Goal: Communication & Community: Answer question/provide support

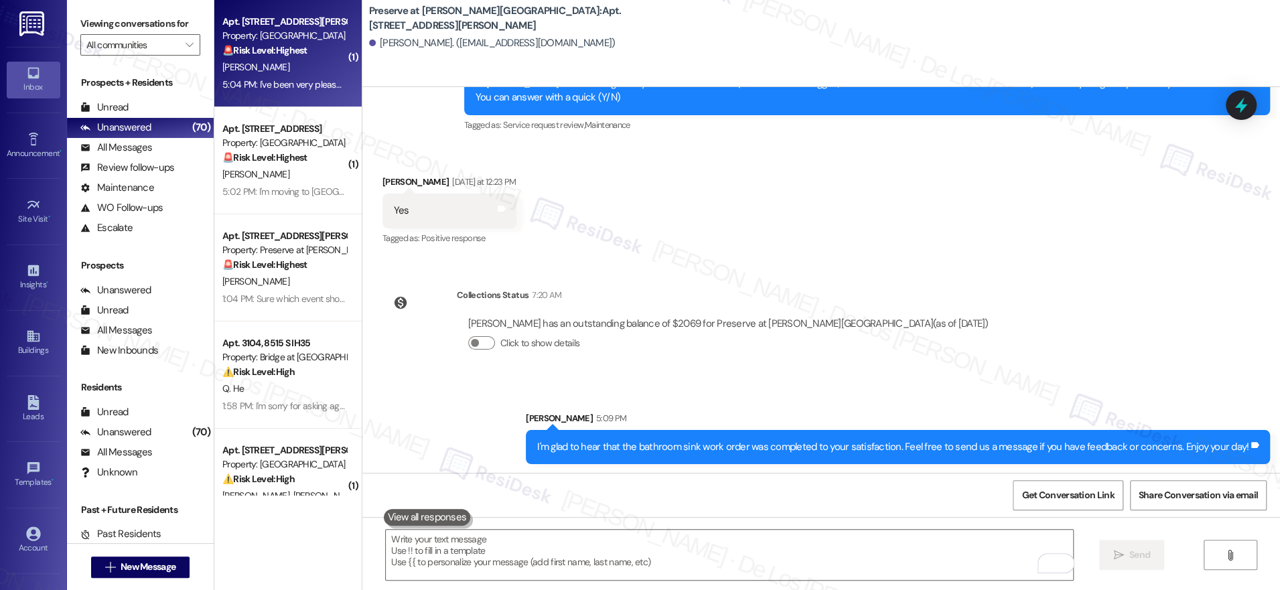
click at [284, 86] on div "5:04 PM: I've been very pleasantly surprised, the maintenance guys are great al…" at bounding box center [468, 84] width 492 height 12
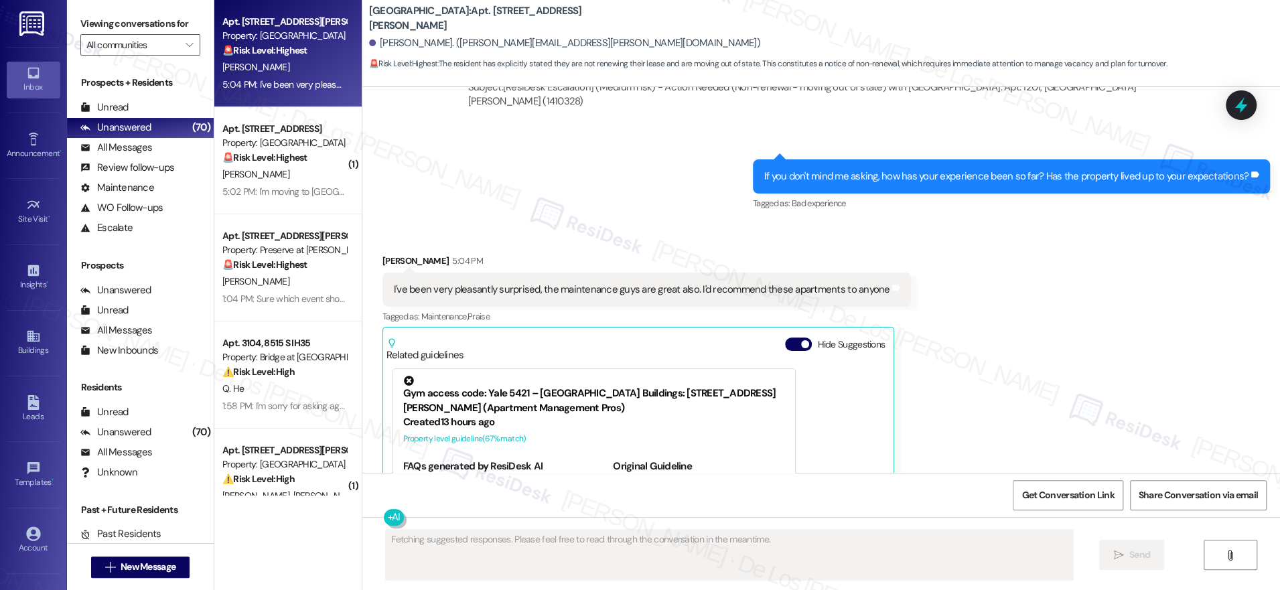
scroll to position [838, 0]
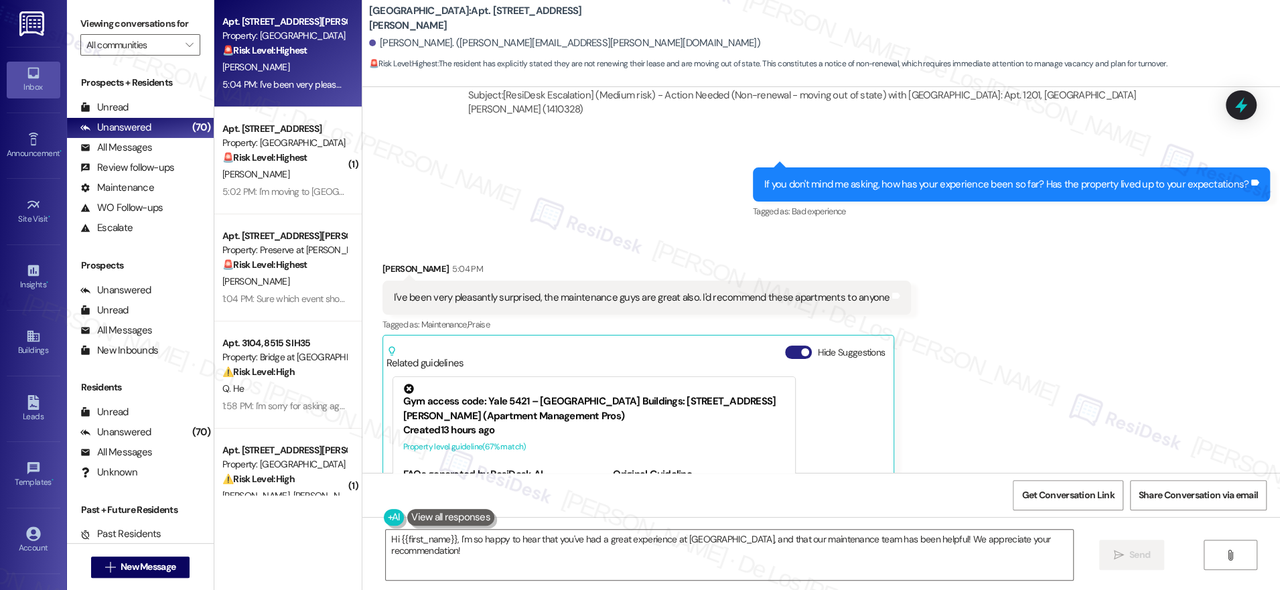
click at [786, 346] on button "Hide Suggestions" at bounding box center [798, 352] width 27 height 13
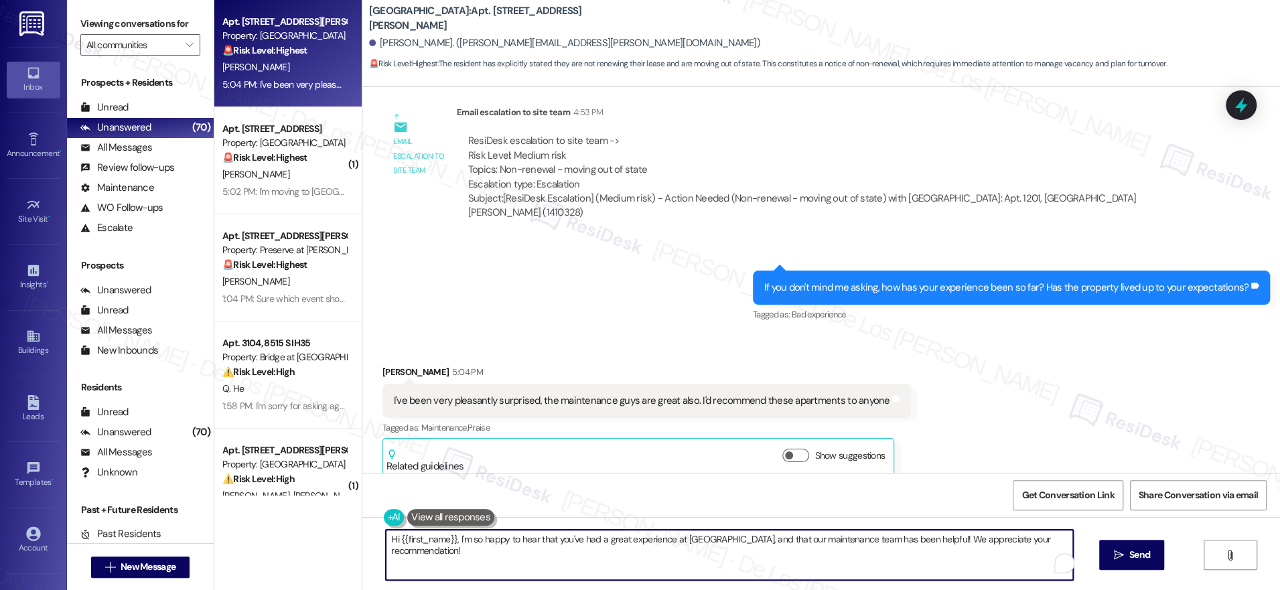
drag, startPoint x: 449, startPoint y: 541, endPoint x: 324, endPoint y: 523, distance: 125.9
click at [324, 523] on div "Apt. 1201, 2430 Cromwell Cir Property: Lexington Hills 🚨 Risk Level: Highest Th…" at bounding box center [747, 295] width 1066 height 590
click at [1033, 541] on textarea "I'm so happy to hear that you've had a great experience at Lexington Hills, and…" at bounding box center [729, 555] width 687 height 50
paste textarea "Can I ask a quick favor? Would you mind writing us a Google review? No worries …"
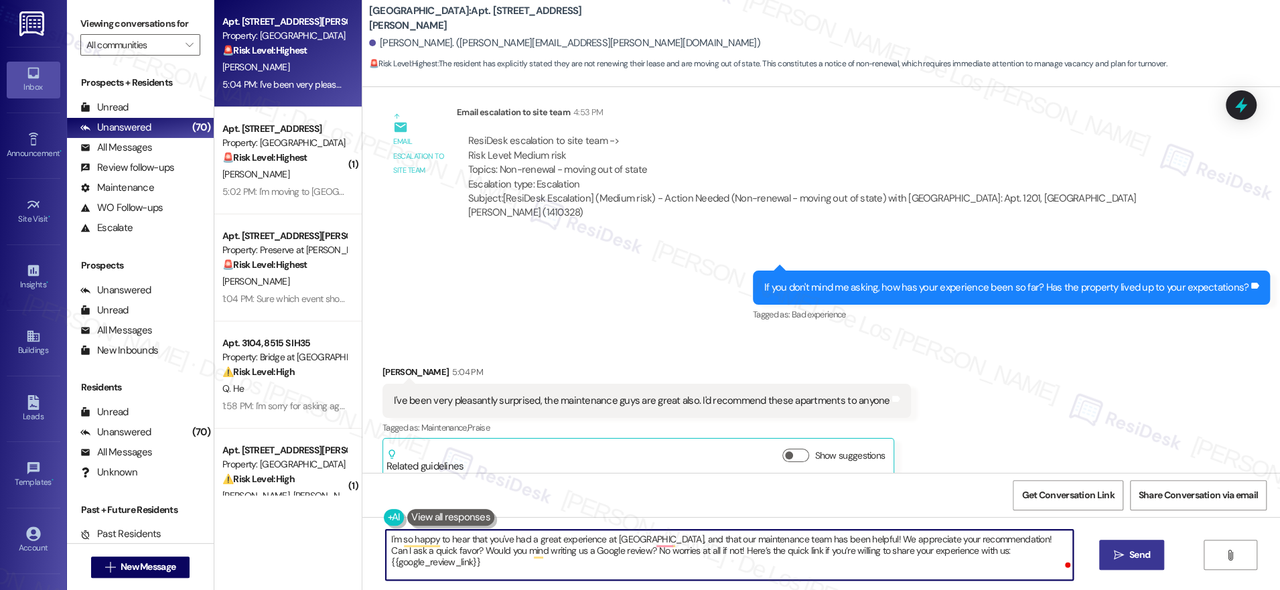
type textarea "I'm so happy to hear that you've had a great experience at Lexington Hills, and…"
click at [1127, 550] on span "Send" at bounding box center [1140, 555] width 26 height 14
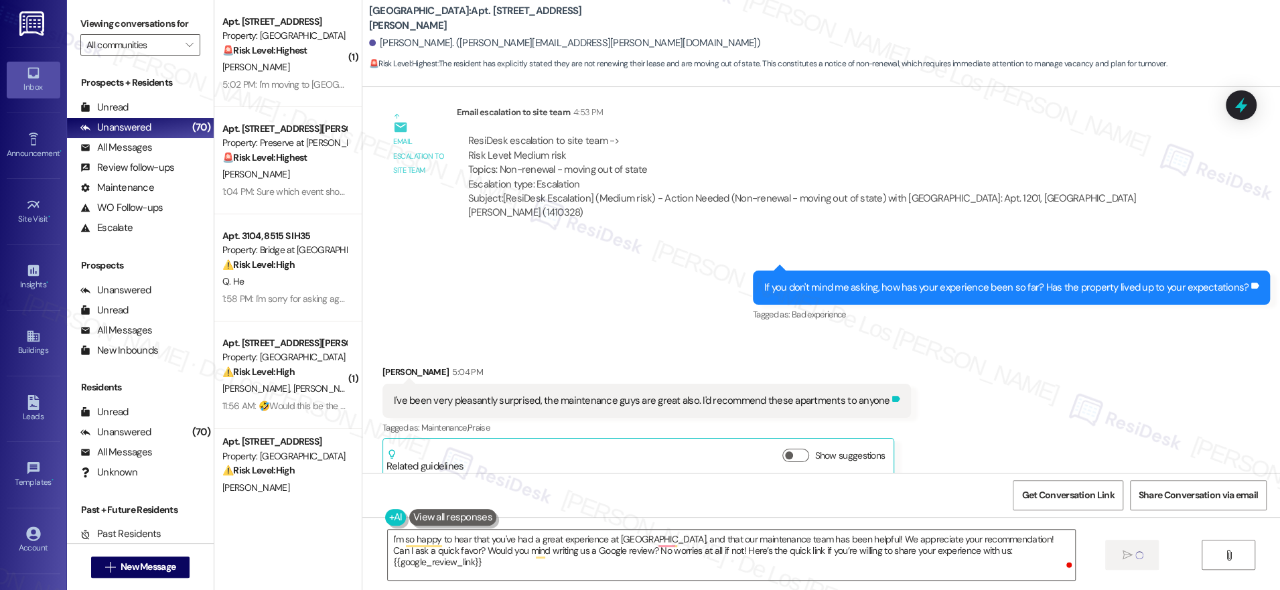
click at [893, 396] on icon at bounding box center [897, 399] width 8 height 6
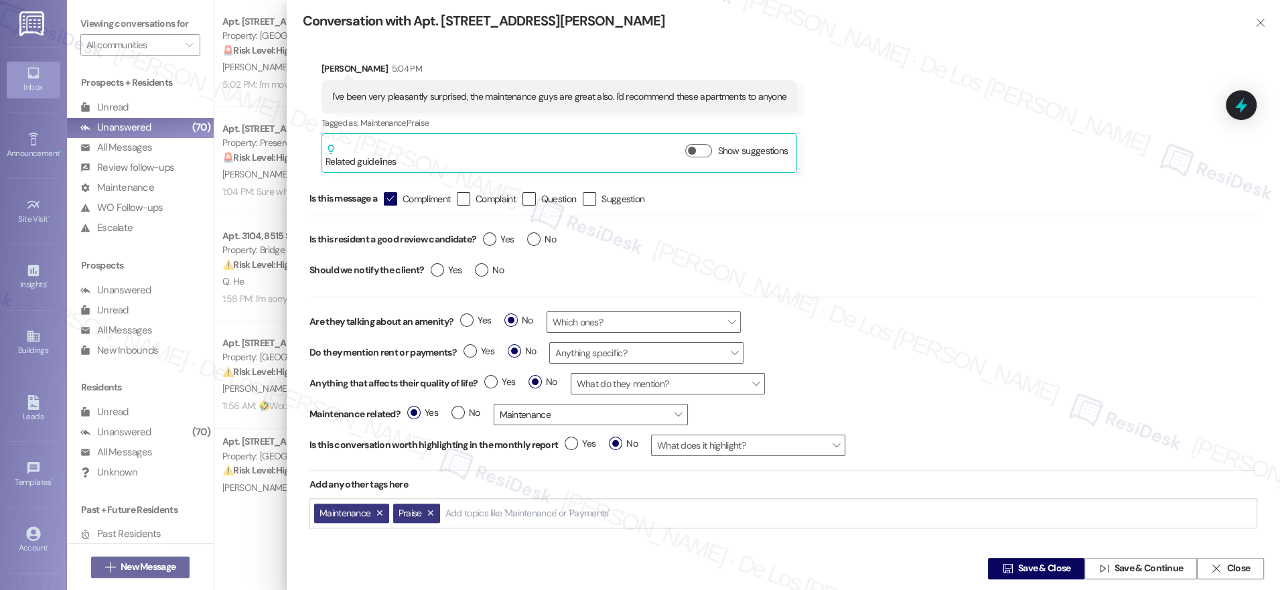
drag, startPoint x: 484, startPoint y: 238, endPoint x: 557, endPoint y: 260, distance: 76.3
click at [484, 238] on label "Yes" at bounding box center [498, 240] width 31 height 14
click at [484, 238] on input "Yes" at bounding box center [498, 241] width 31 height 17
radio input "true"
click at [1002, 564] on icon "" at bounding box center [1007, 569] width 10 height 11
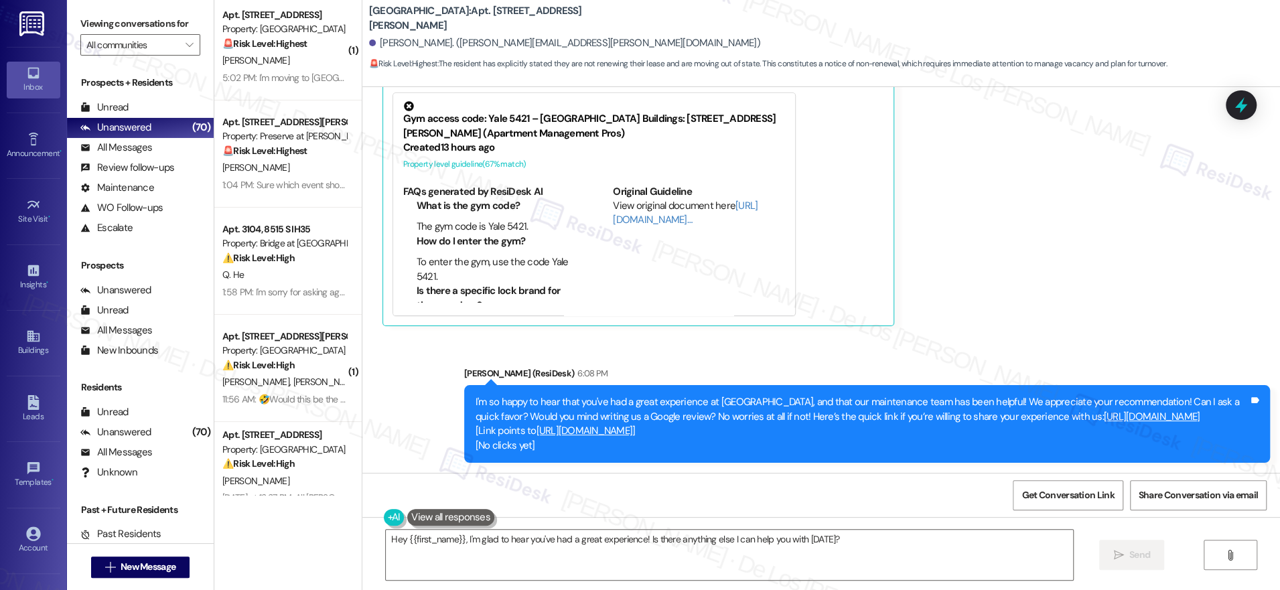
scroll to position [0, 0]
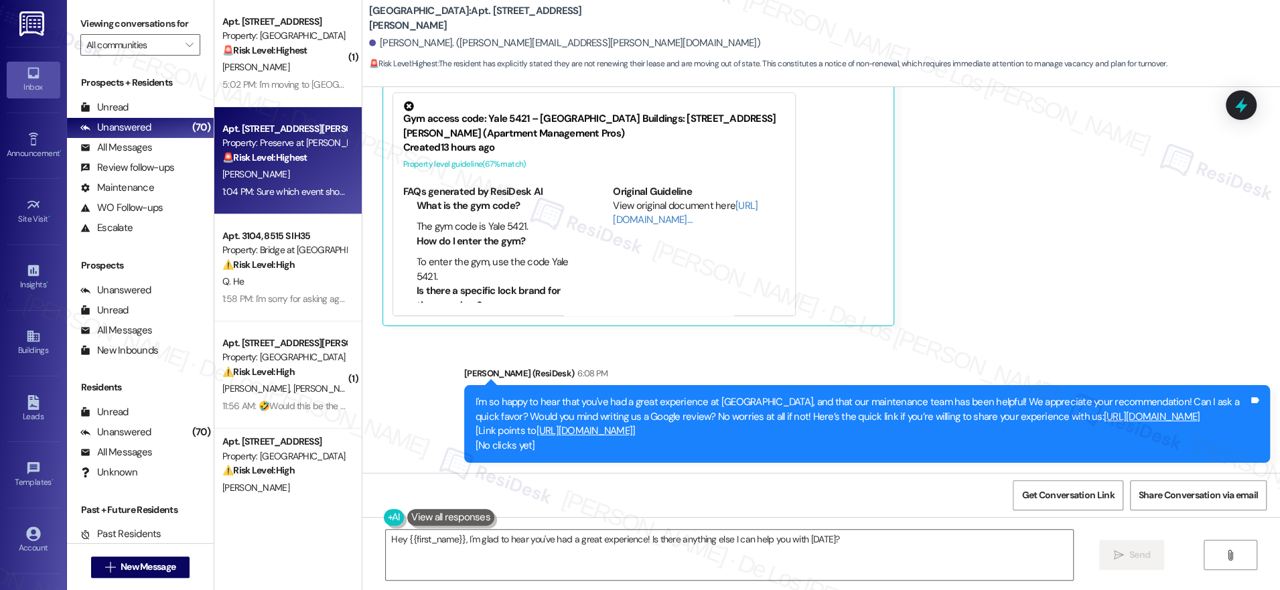
click at [292, 171] on div "[PERSON_NAME]" at bounding box center [284, 174] width 127 height 17
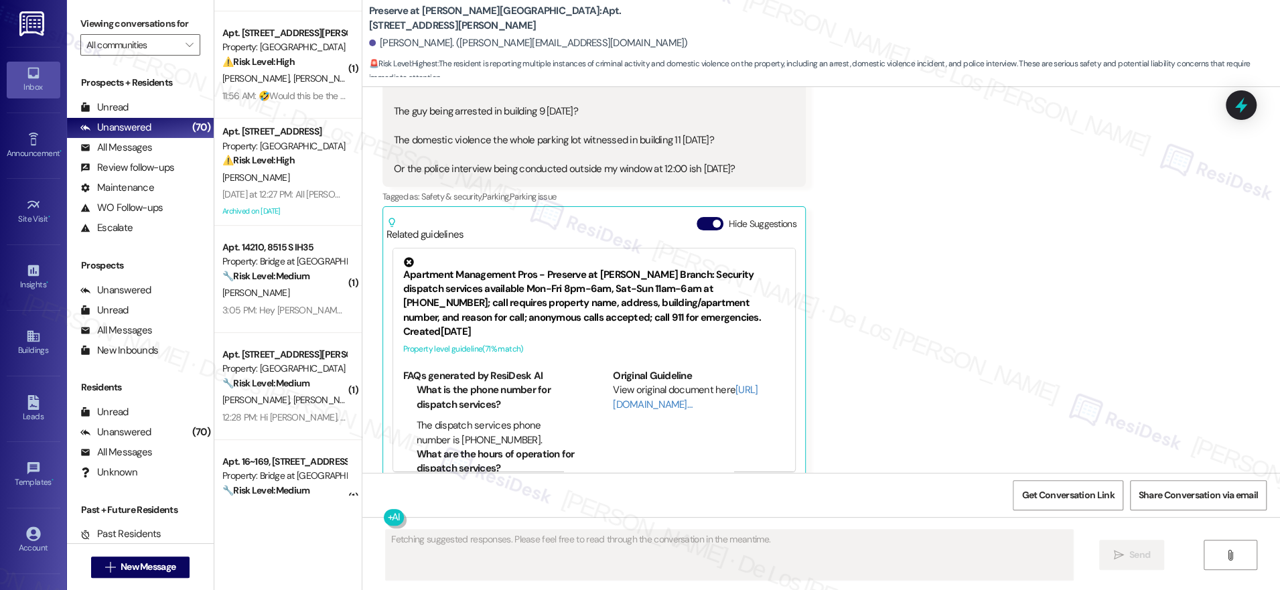
scroll to position [311, 0]
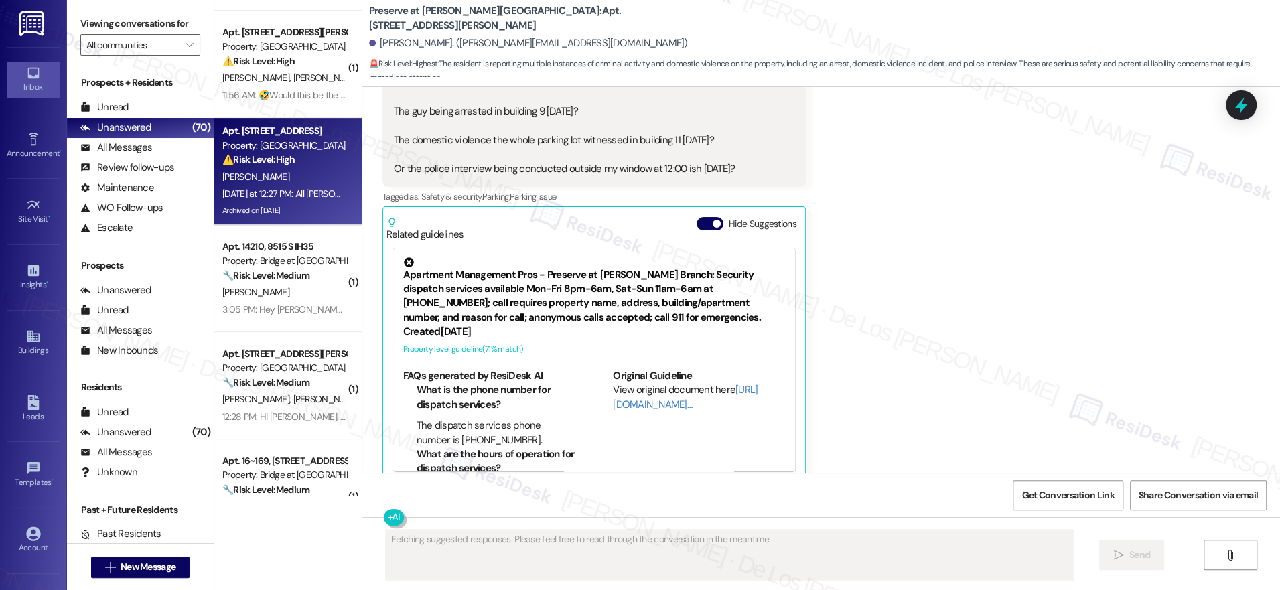
click at [296, 171] on div "[PERSON_NAME]" at bounding box center [284, 177] width 127 height 17
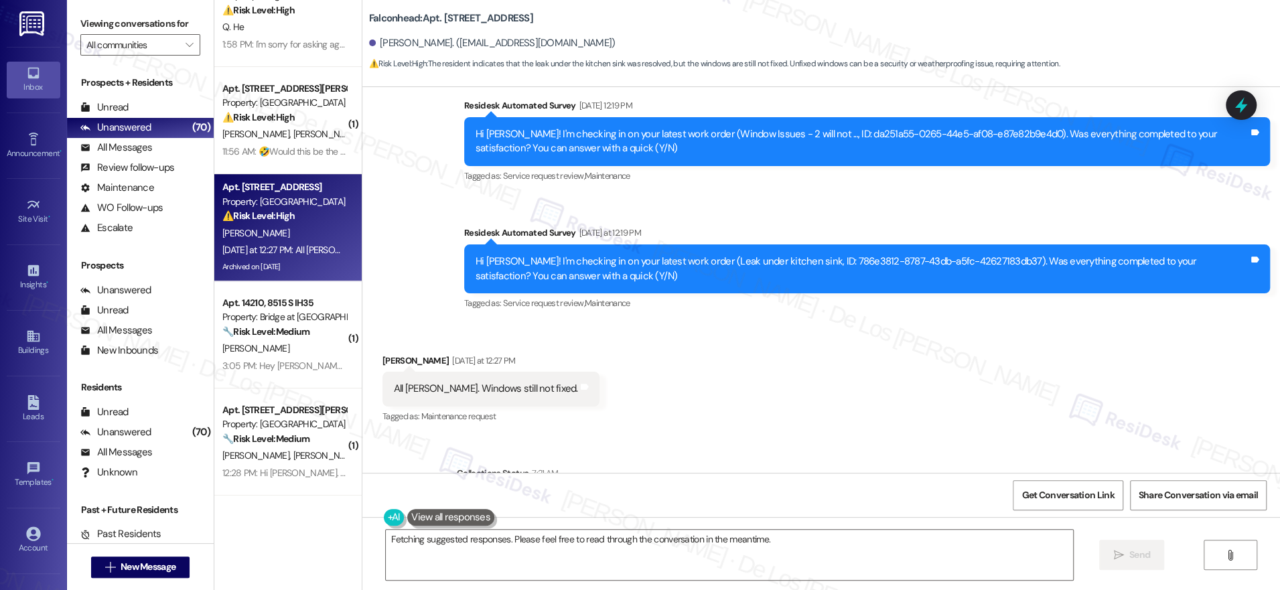
scroll to position [241, 0]
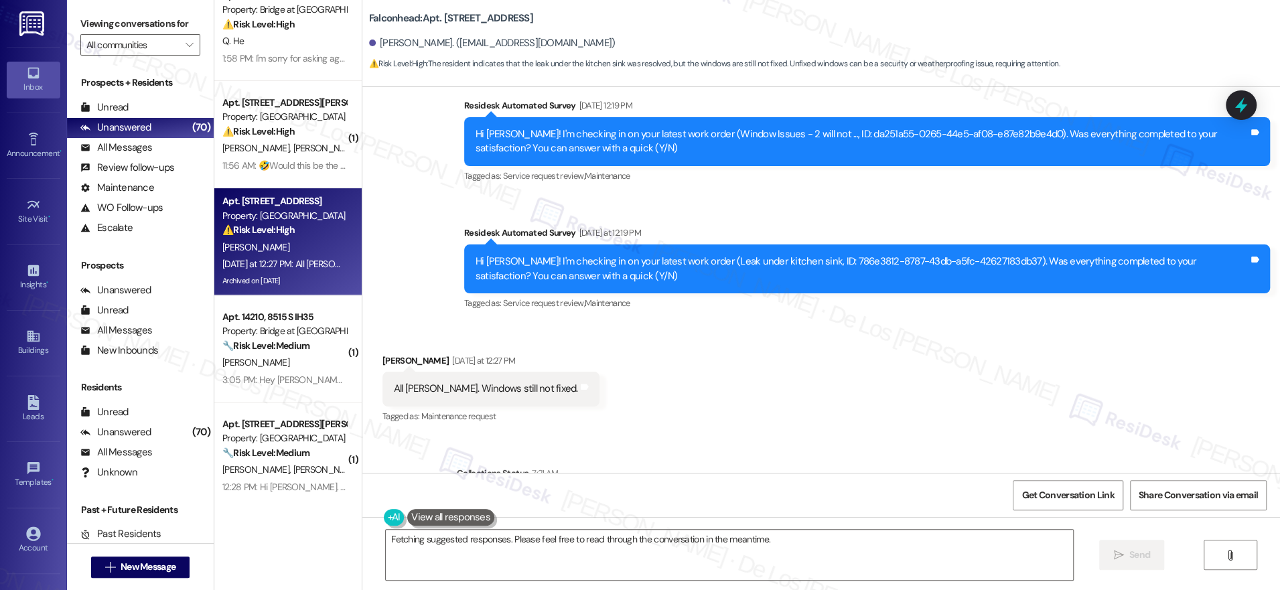
drag, startPoint x: 289, startPoint y: 141, endPoint x: 352, endPoint y: 146, distance: 63.8
click at [289, 141] on div "[PERSON_NAME] [PERSON_NAME]" at bounding box center [284, 148] width 127 height 17
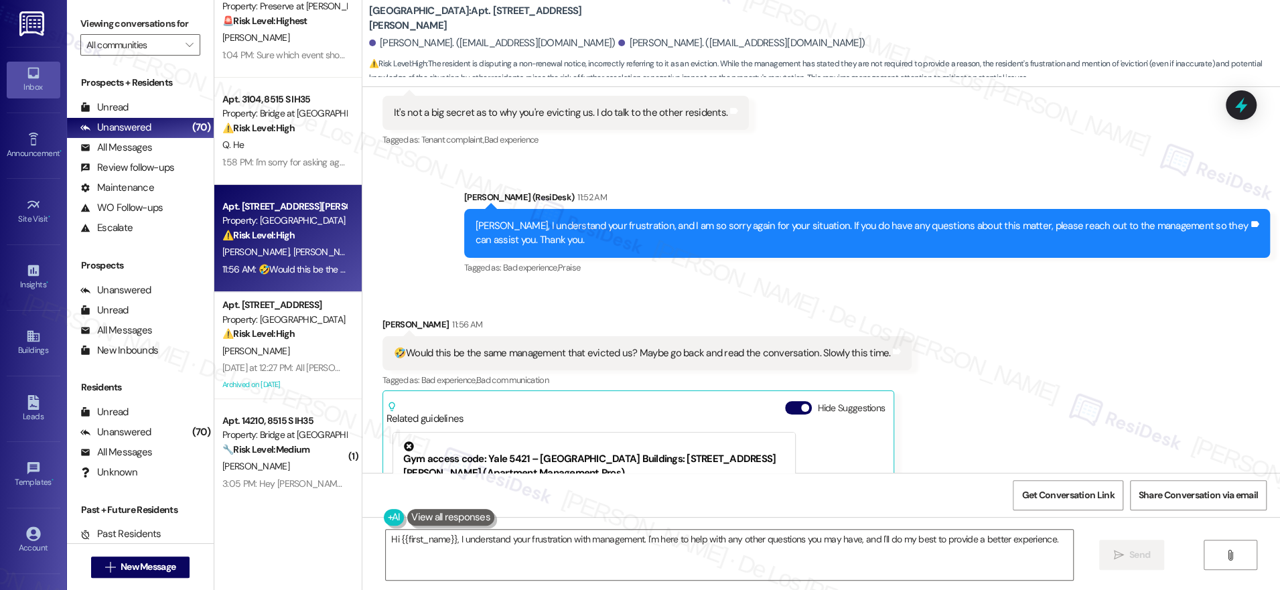
scroll to position [129, 0]
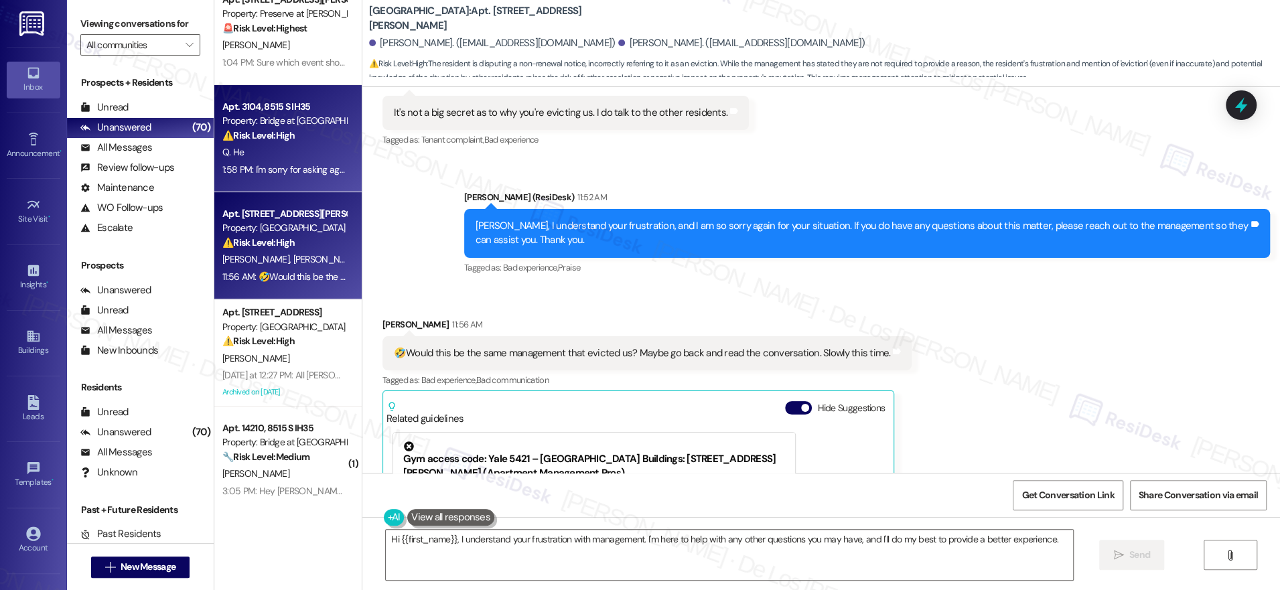
click at [267, 137] on strong "⚠️ Risk Level: High" at bounding box center [258, 135] width 72 height 12
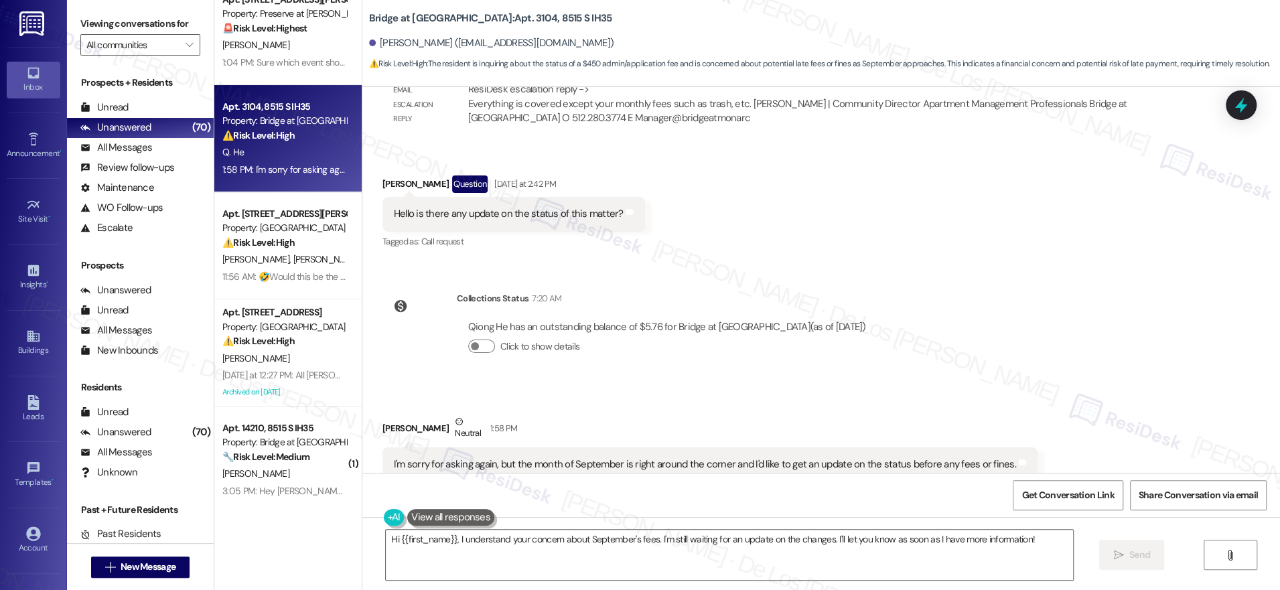
scroll to position [7187, 0]
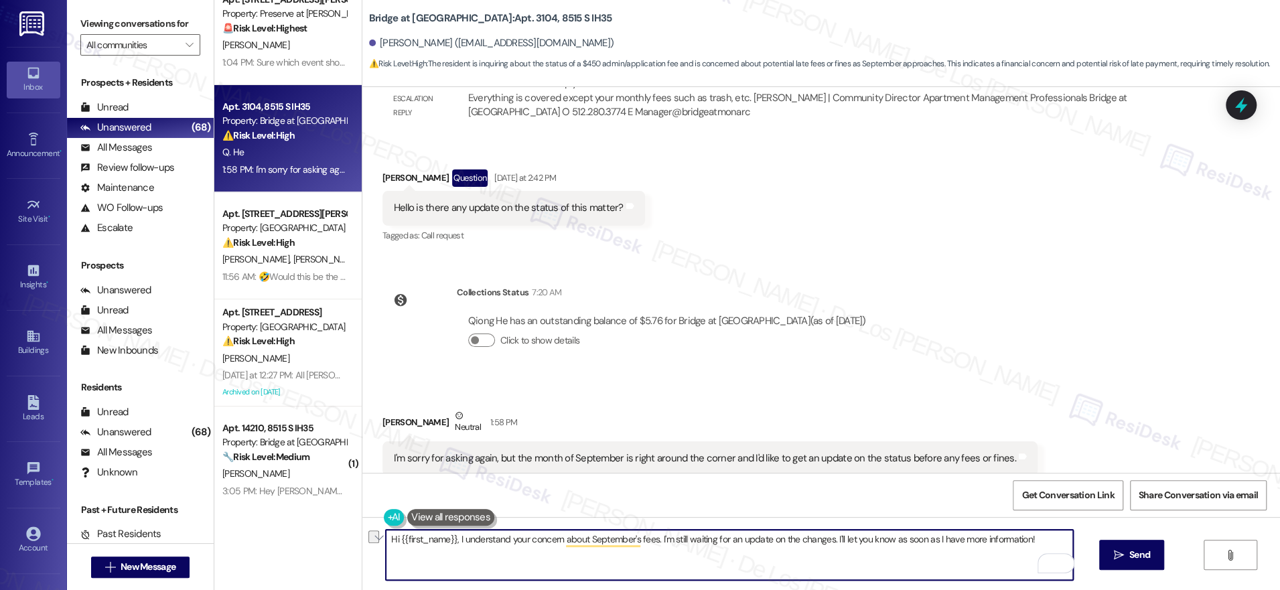
drag, startPoint x: 763, startPoint y: 537, endPoint x: 820, endPoint y: 539, distance: 57.7
click at [820, 539] on textarea "Hi {{first_name}}, I understand your concern about September's fees. I'm still …" at bounding box center [729, 555] width 687 height 50
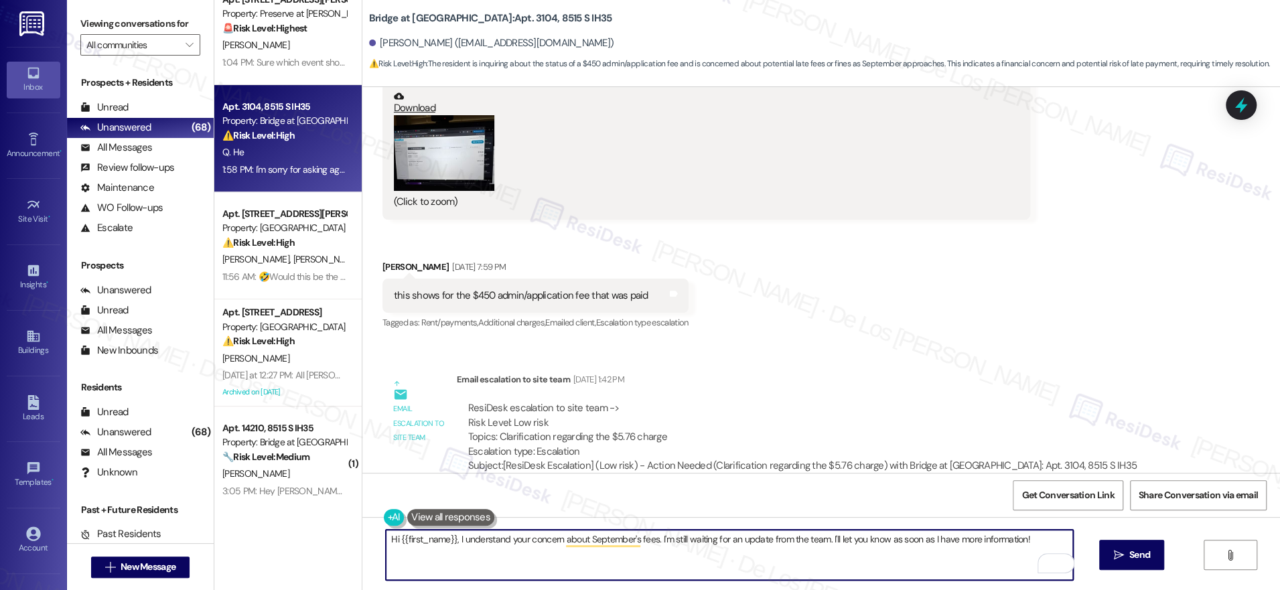
scroll to position [6343, 0]
type textarea "Hi {{first_name}}, I understand your concern about September's fees. I'm still …"
click at [414, 135] on button "Zoom image" at bounding box center [444, 154] width 101 height 76
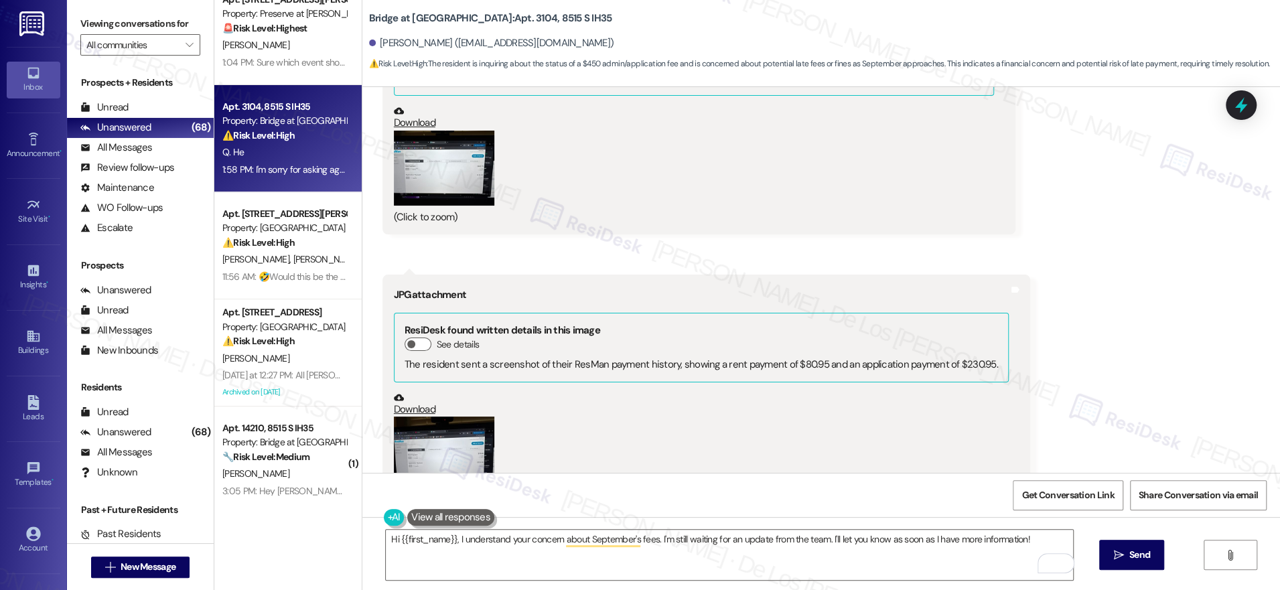
scroll to position [6038, 0]
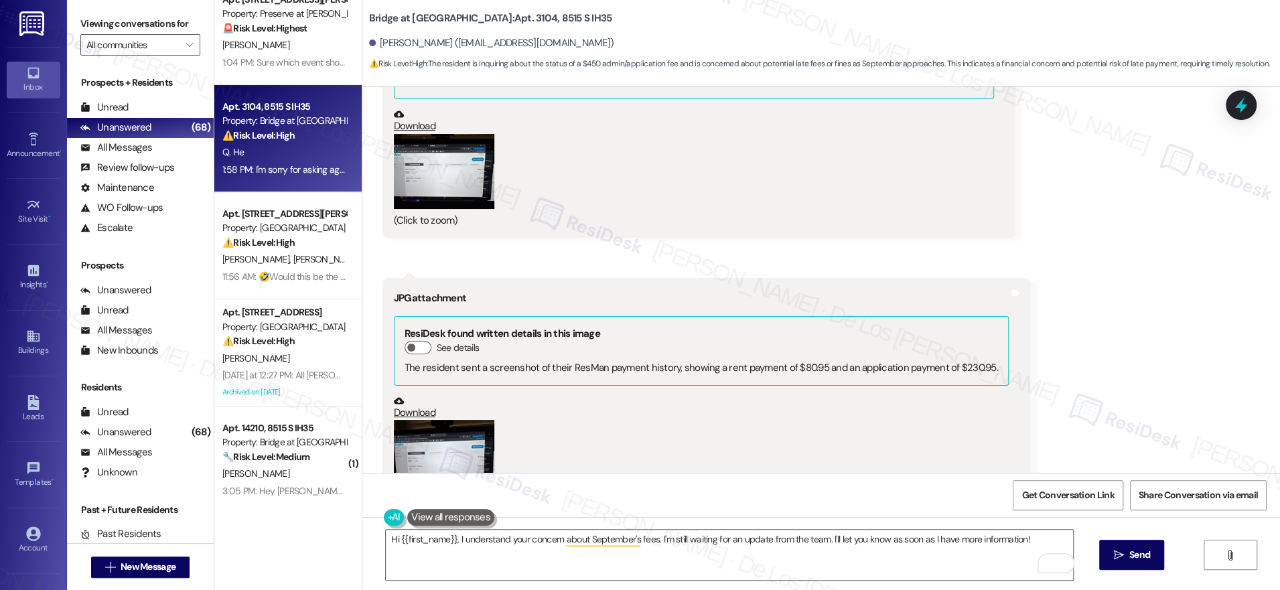
click at [438, 182] on button "Zoom image" at bounding box center [444, 172] width 101 height 76
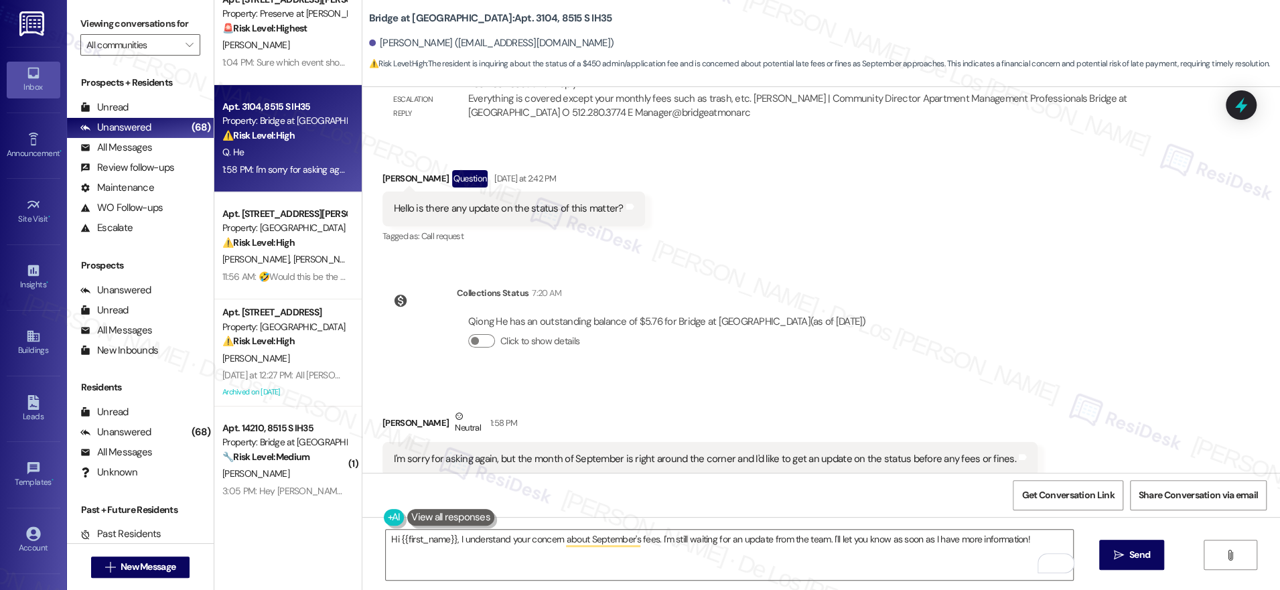
scroll to position [7187, 0]
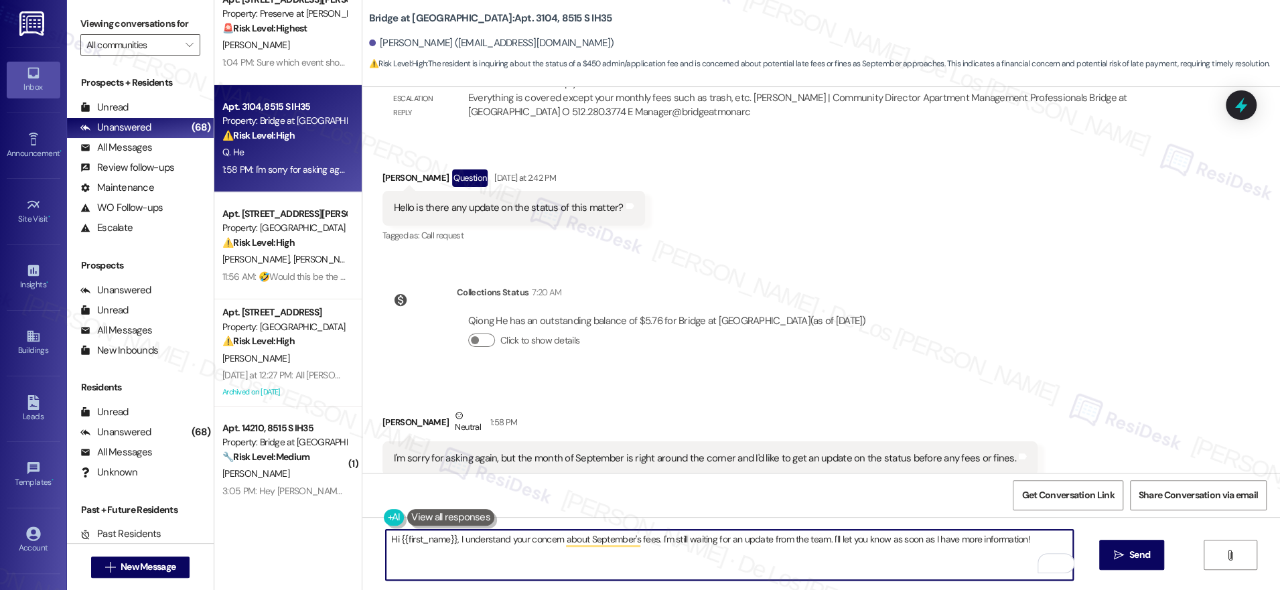
click at [1040, 539] on textarea "Hi {{first_name}}, I understand your concern about September's fees. I'm still …" at bounding box center [729, 555] width 687 height 50
click at [1116, 550] on icon "" at bounding box center [1119, 555] width 10 height 11
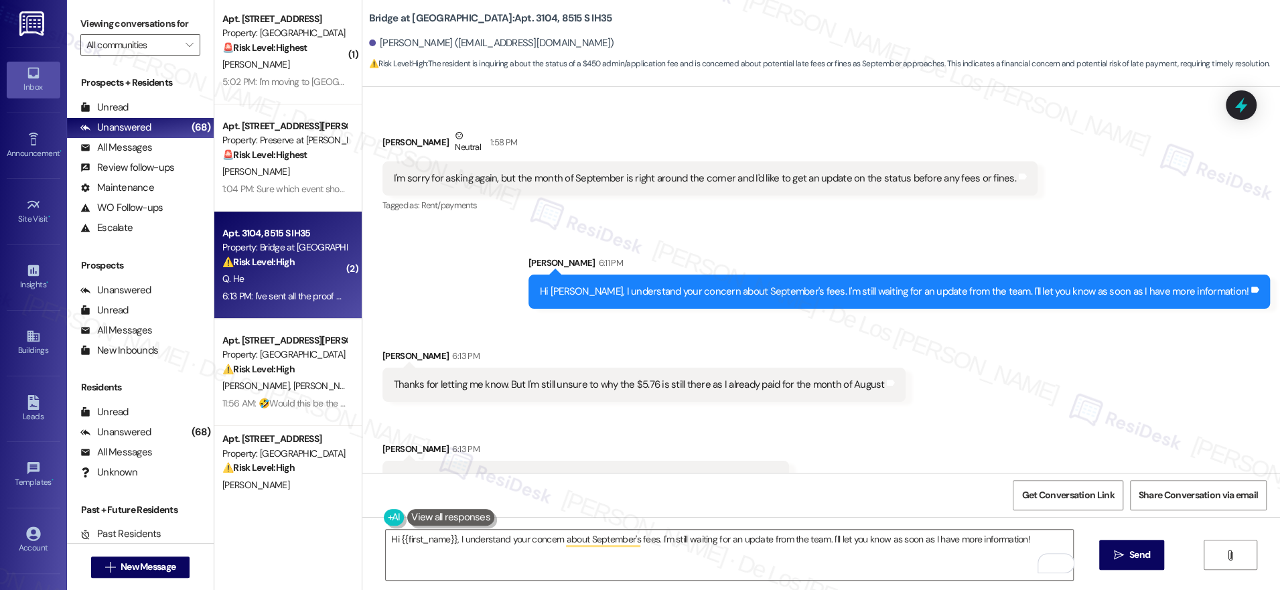
scroll to position [0, 0]
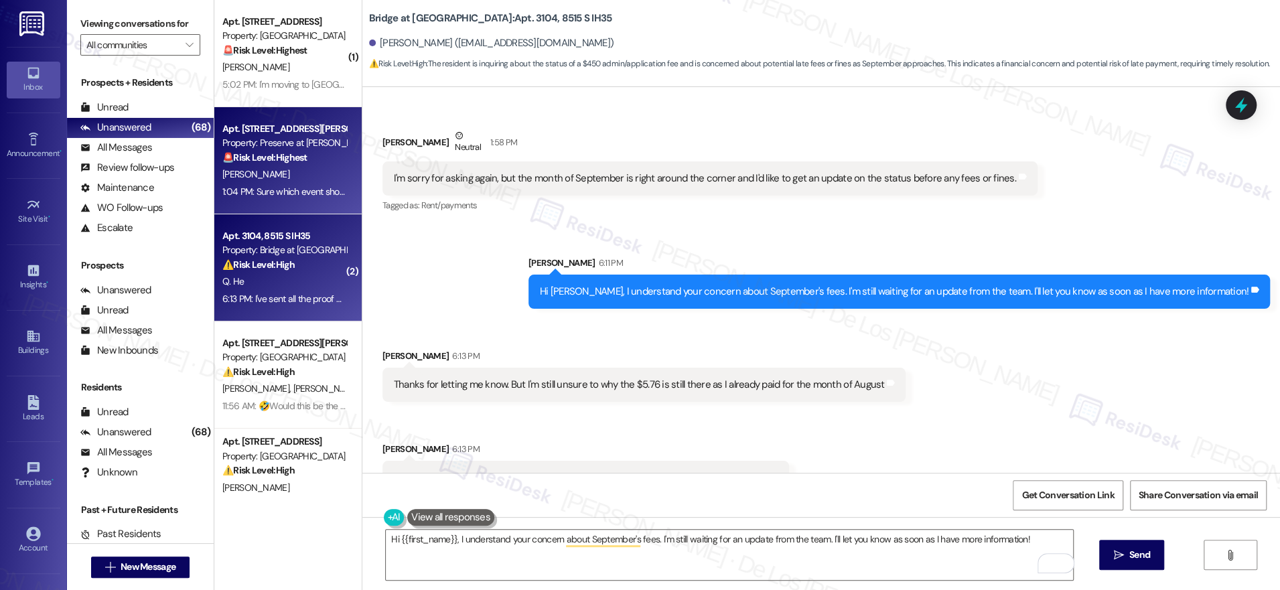
click at [279, 172] on div "[PERSON_NAME]" at bounding box center [284, 174] width 127 height 17
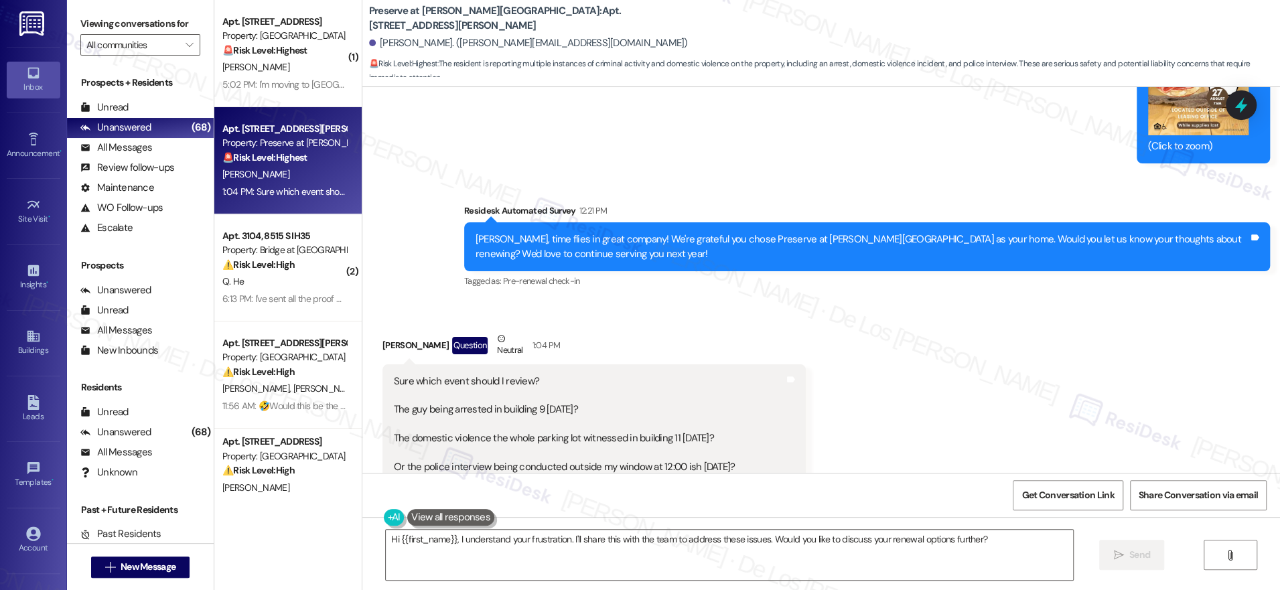
scroll to position [11104, 0]
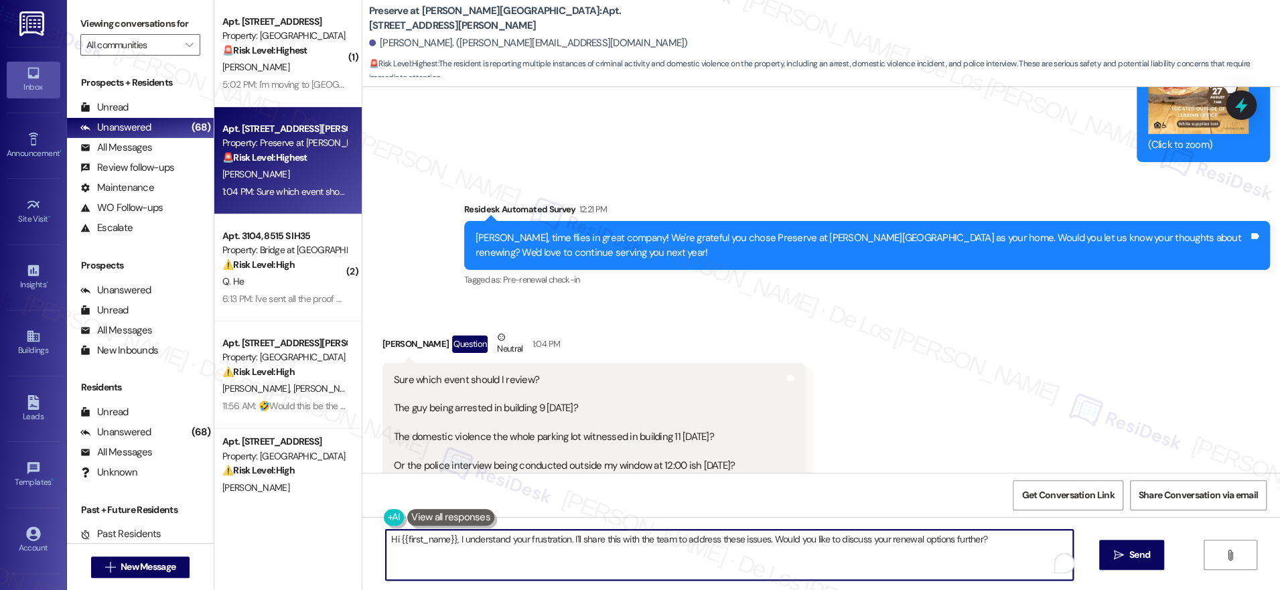
drag, startPoint x: 558, startPoint y: 538, endPoint x: 521, endPoint y: 539, distance: 37.5
click at [521, 539] on textarea "Hi {{first_name}}, I understand your frustration. I'll share this with the team…" at bounding box center [729, 555] width 687 height 50
type textarea "Hi {{first_name}}, I understand your concern. I'll share this with the team to …"
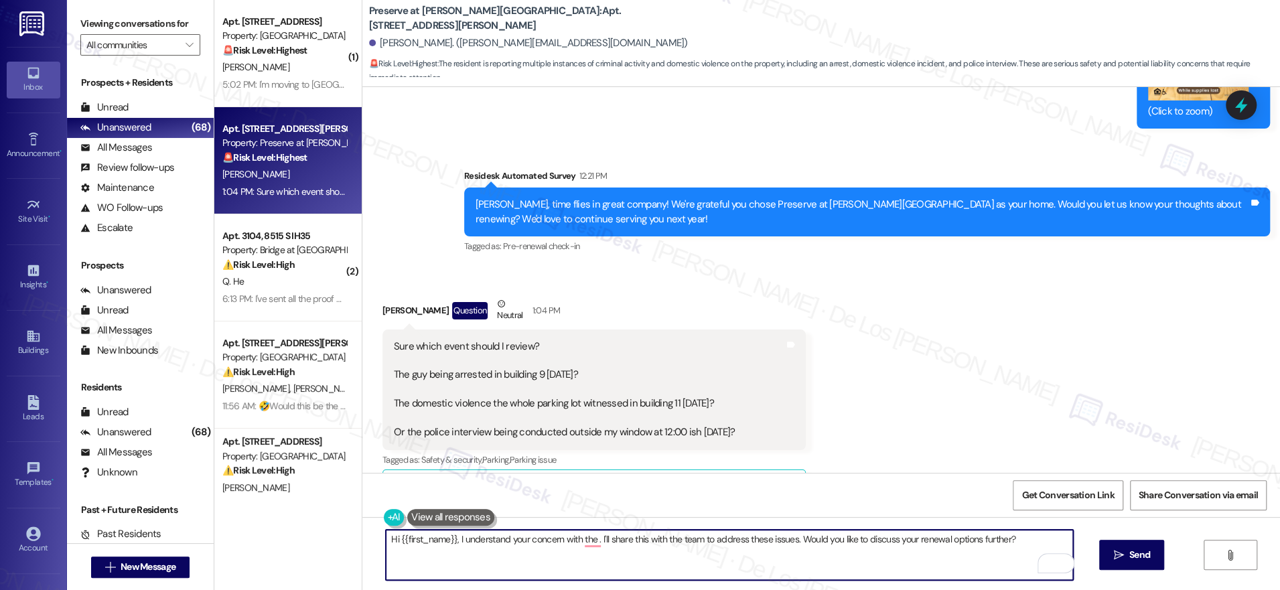
scroll to position [11140, 0]
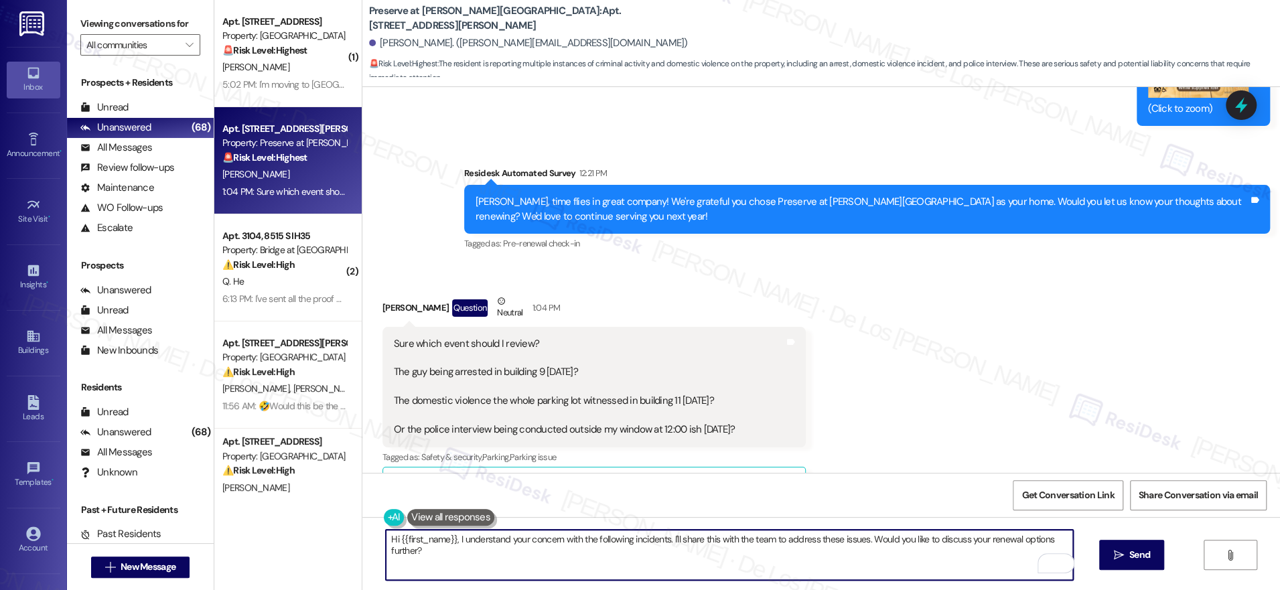
click at [663, 538] on textarea "Hi {{first_name}}, I understand your concern with the following incidents. I'll…" at bounding box center [729, 555] width 687 height 50
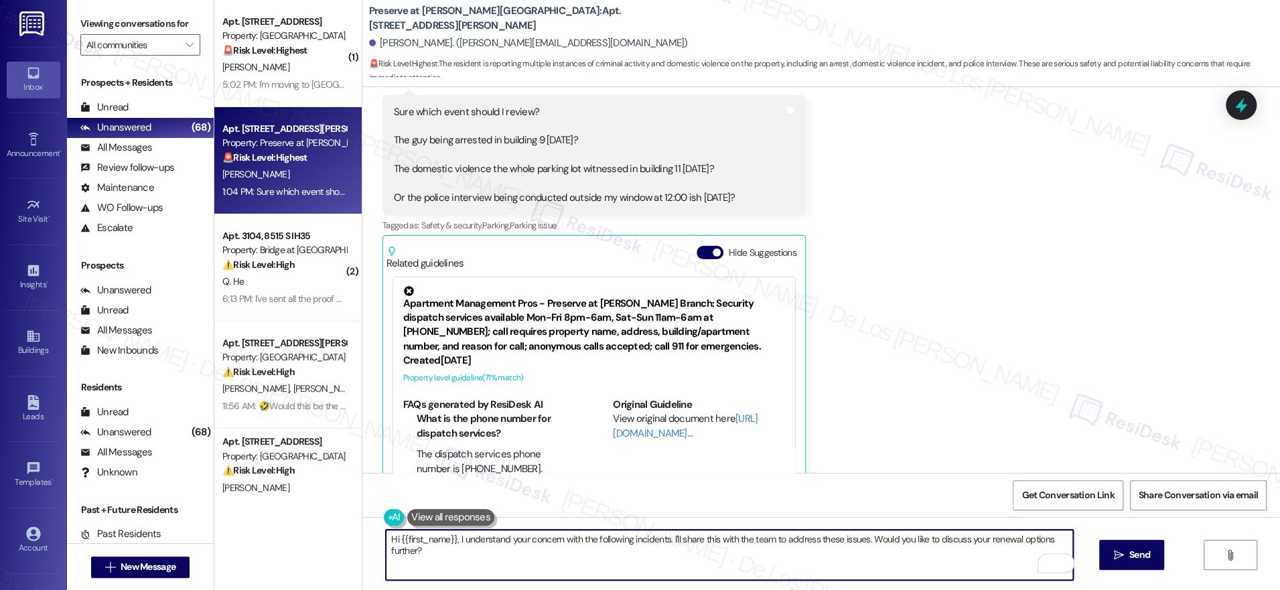
scroll to position [11401, 0]
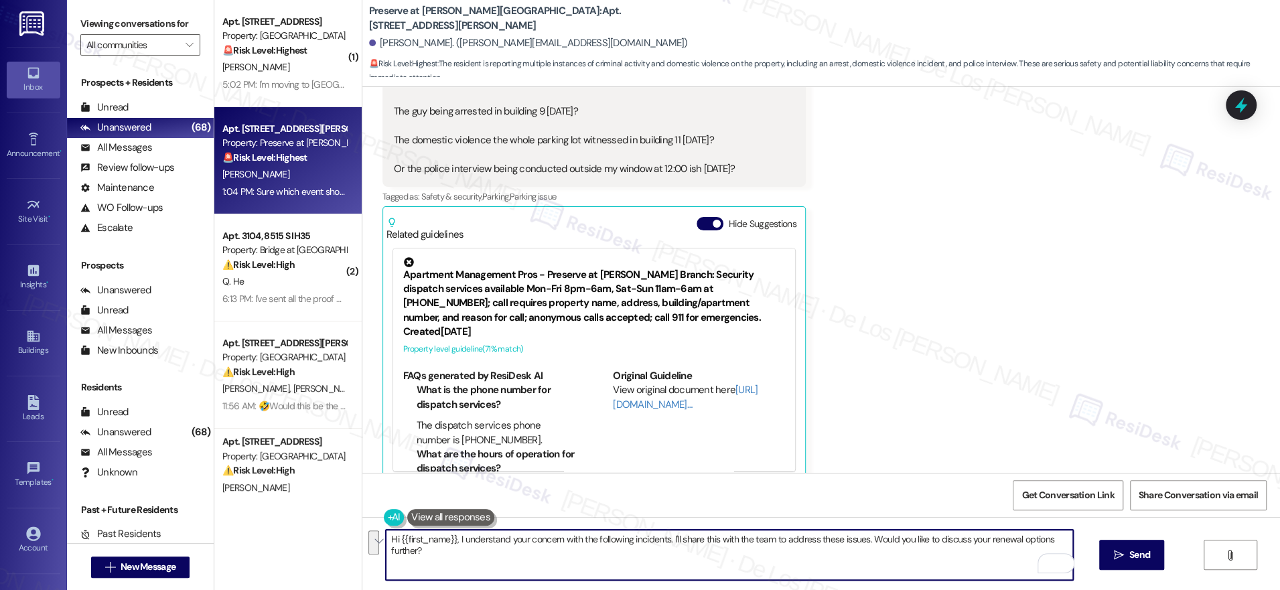
drag, startPoint x: 768, startPoint y: 536, endPoint x: 832, endPoint y: 552, distance: 66.3
click at [832, 552] on textarea "Hi {{first_name}}, I understand your concern with the following incidents. I'll…" at bounding box center [729, 555] width 687 height 50
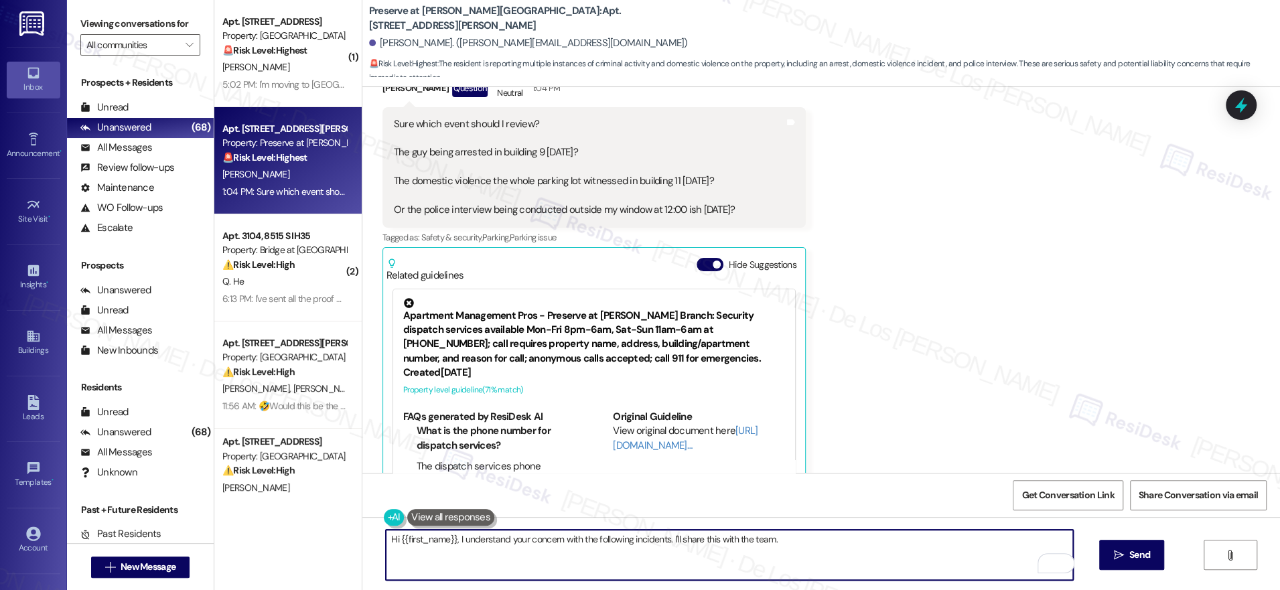
scroll to position [11337, 0]
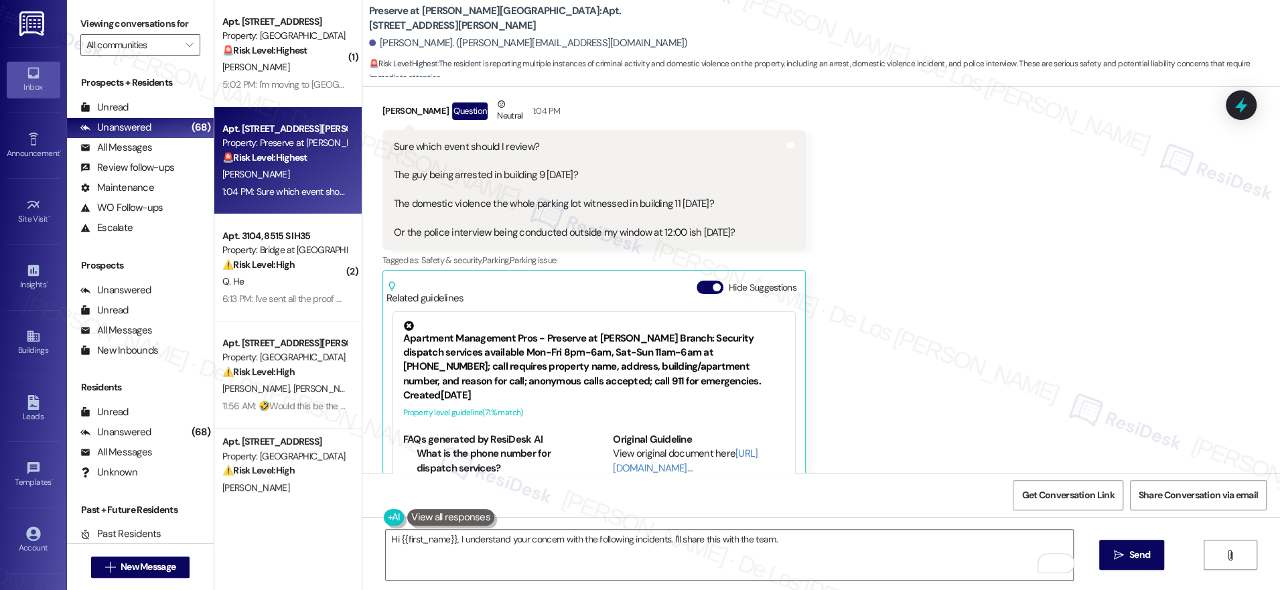
drag, startPoint x: 749, startPoint y: 209, endPoint x: 383, endPoint y: 111, distance: 379.3
click at [383, 130] on div "Sure which event should I review? The guy being arrested in building 9 [DATE]? …" at bounding box center [594, 190] width 423 height 121
copy div "Sure which event should I review? The guy being arrested in building 9 [DATE]? …"
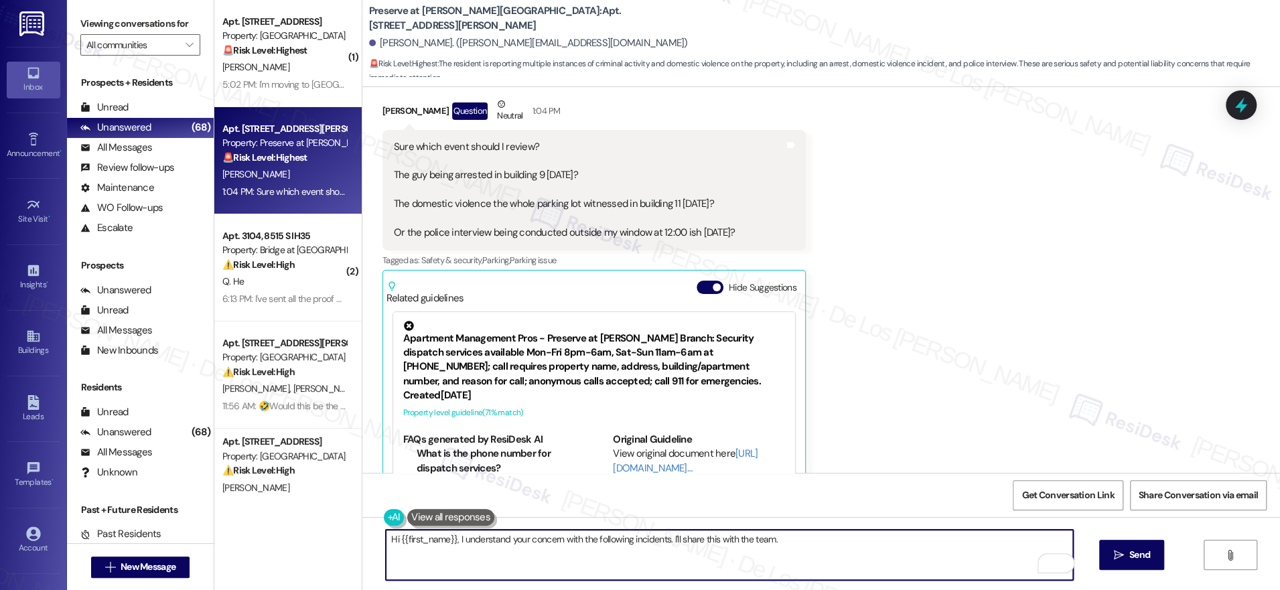
click at [641, 553] on textarea "Hi {{first_name}}, I understand your concern with the following incidents. I'll…" at bounding box center [729, 555] width 687 height 50
paste textarea ""I completely understand your concern and I’m really sorry you’ve had to experi…"
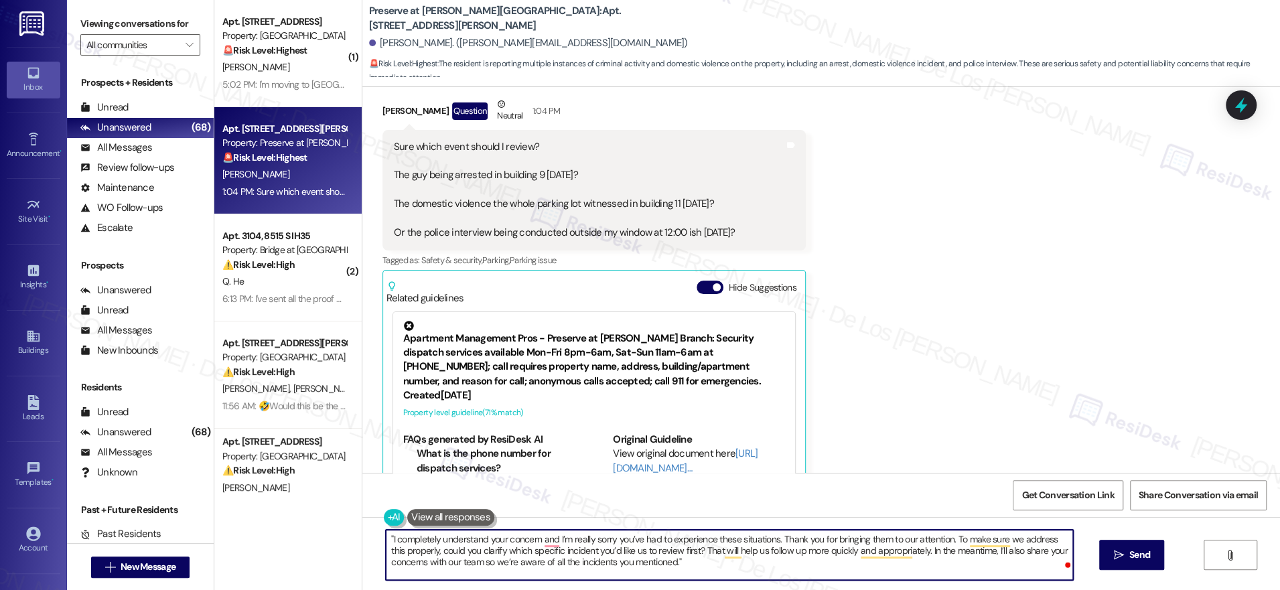
click at [386, 538] on textarea ""I completely understand your concern and I’m really sorry you’ve had to experi…" at bounding box center [729, 555] width 687 height 50
click at [738, 565] on textarea "Hello [PERSON_NAME]! I completely understand your concern and I’m really sorry …" at bounding box center [729, 555] width 687 height 50
drag, startPoint x: 992, startPoint y: 540, endPoint x: 1051, endPoint y: 548, distance: 59.5
click at [1051, 548] on textarea "Hello [PERSON_NAME]! I completely understand your concern and I’m really sorry …" at bounding box center [729, 555] width 687 height 50
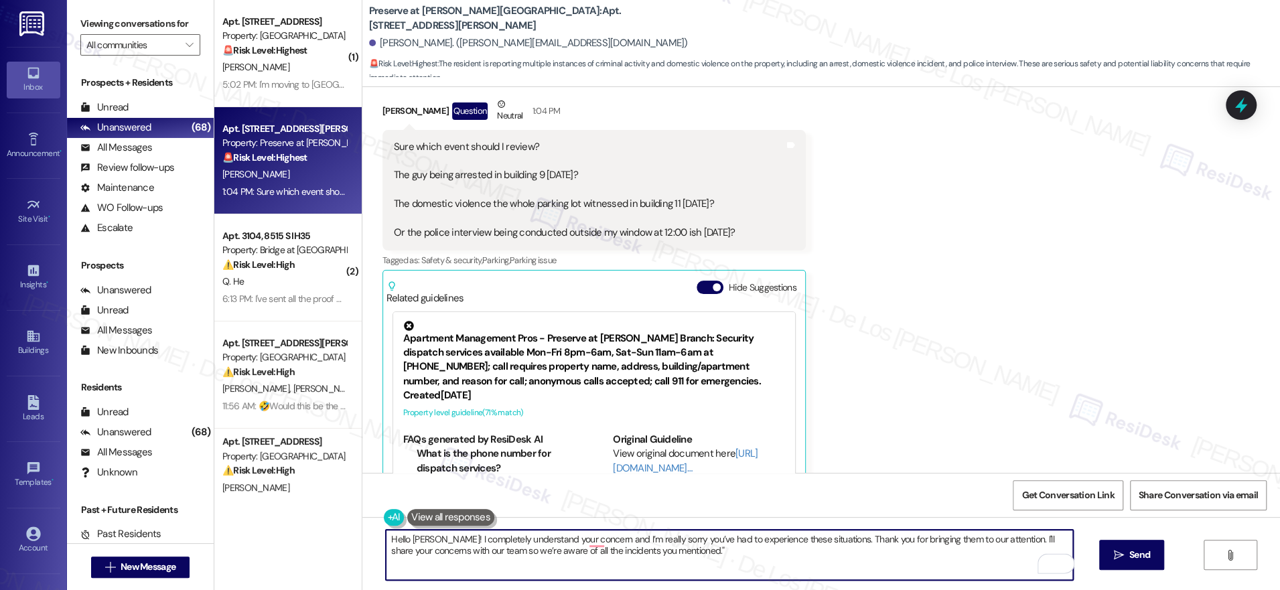
click at [758, 553] on textarea "Hello [PERSON_NAME]! I completely understand your concern and I’m really sorry …" at bounding box center [729, 555] width 687 height 50
drag, startPoint x: 475, startPoint y: 553, endPoint x: 689, endPoint y: 561, distance: 213.9
click at [689, 561] on textarea "Hello [PERSON_NAME]! I completely understand your concern and I’m really sorry …" at bounding box center [729, 555] width 687 height 50
drag, startPoint x: 751, startPoint y: 540, endPoint x: 921, endPoint y: 541, distance: 170.2
click at [912, 543] on textarea "Hello [PERSON_NAME]! I completely understand your concern about these incideden…" at bounding box center [729, 555] width 687 height 50
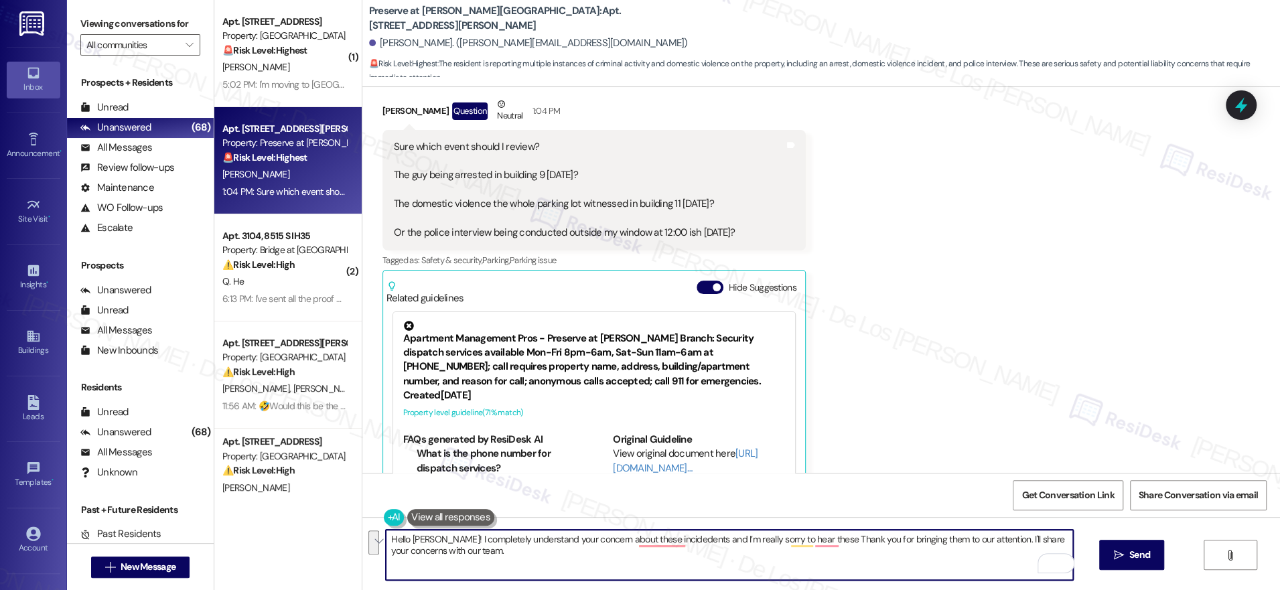
paste textarea ""Hello [PERSON_NAME], I completely understand your concern about these incident…"
click at [386, 539] on textarea ""Hello [PERSON_NAME], I completely understand your concern about these incident…" at bounding box center [729, 555] width 687 height 50
click at [1037, 539] on textarea "Hello [PERSON_NAME], I completely understand your concern about these incidents…" at bounding box center [729, 555] width 687 height 50
click at [604, 555] on textarea "Hello [PERSON_NAME], I completely understand your concern about these incidents…" at bounding box center [729, 555] width 687 height 50
drag, startPoint x: 525, startPoint y: 551, endPoint x: 620, endPoint y: 553, distance: 95.9
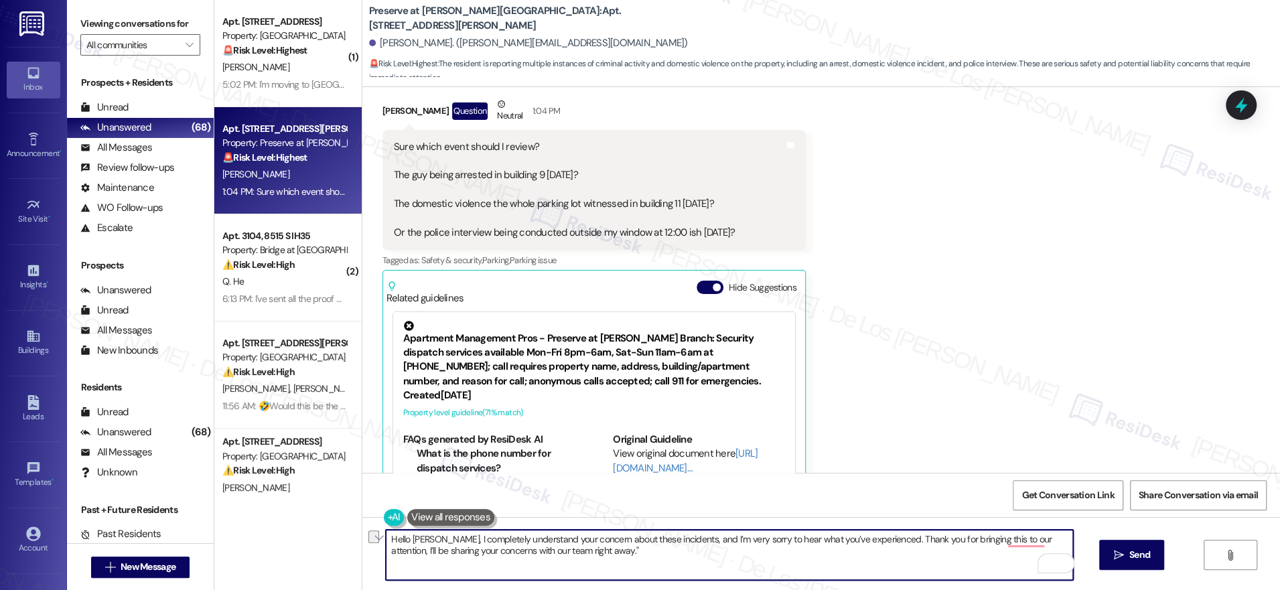
click at [620, 553] on textarea "Hello [PERSON_NAME], I completely understand your concern about these incidents…" at bounding box center [729, 555] width 687 height 50
click at [761, 551] on textarea "Hello [PERSON_NAME], I completely understand your concern about these incidents…" at bounding box center [729, 555] width 687 height 50
click at [651, 555] on textarea "Hello [PERSON_NAME], I completely understand your concern about these incidents…" at bounding box center [729, 555] width 687 height 50
paste textarea "—I’ll be sharing your concerns with our team. In the meantime, please let me kn…"
click at [1037, 539] on textarea "Hello [PERSON_NAME], I completely understand your concern about these incidents…" at bounding box center [729, 555] width 687 height 50
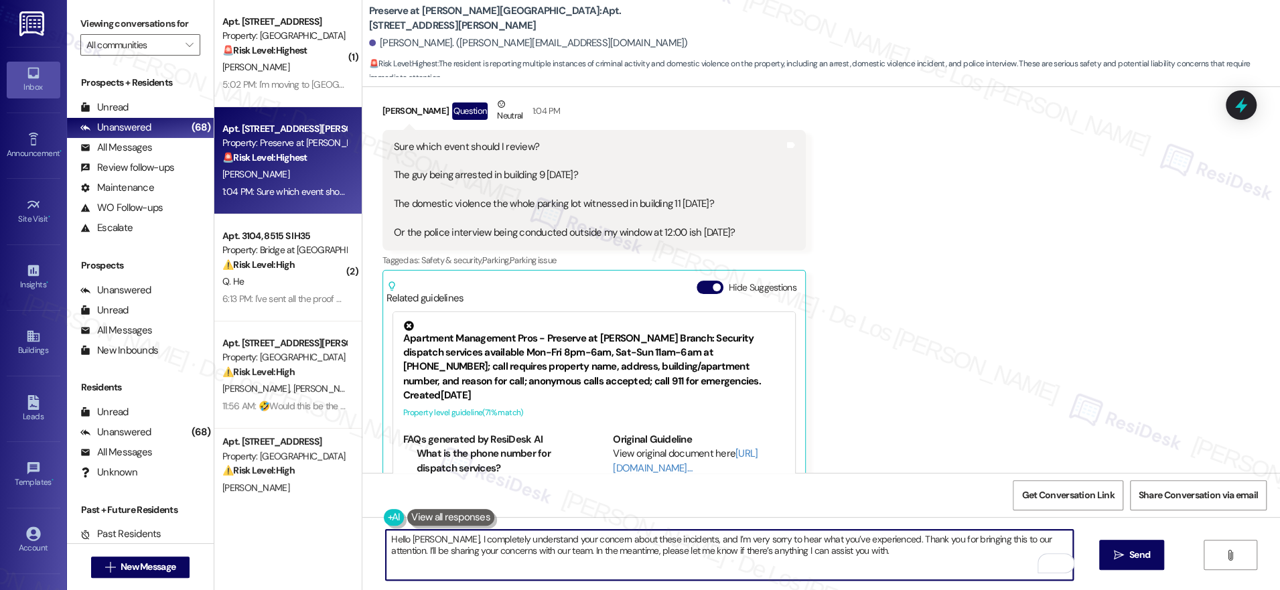
click at [919, 557] on textarea "Hello [PERSON_NAME], I completely understand your concern about these incidents…" at bounding box center [729, 555] width 687 height 50
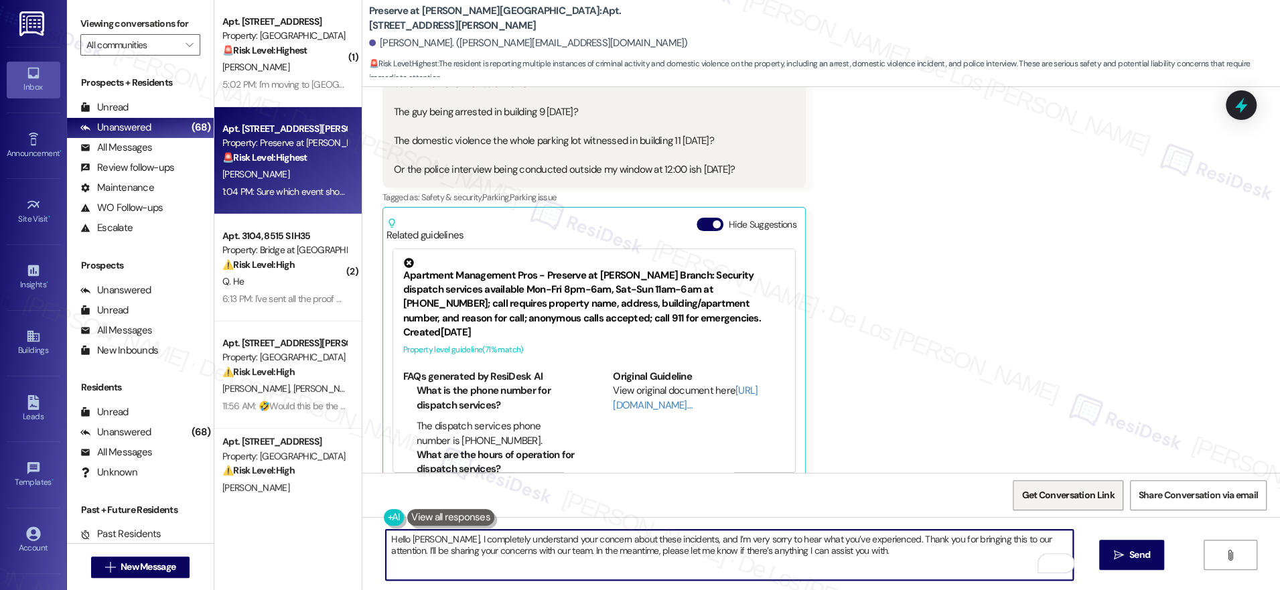
scroll to position [11401, 0]
type textarea "Hello [PERSON_NAME], I completely understand your concern about these incidents…"
click at [1138, 551] on span "Send" at bounding box center [1140, 555] width 21 height 14
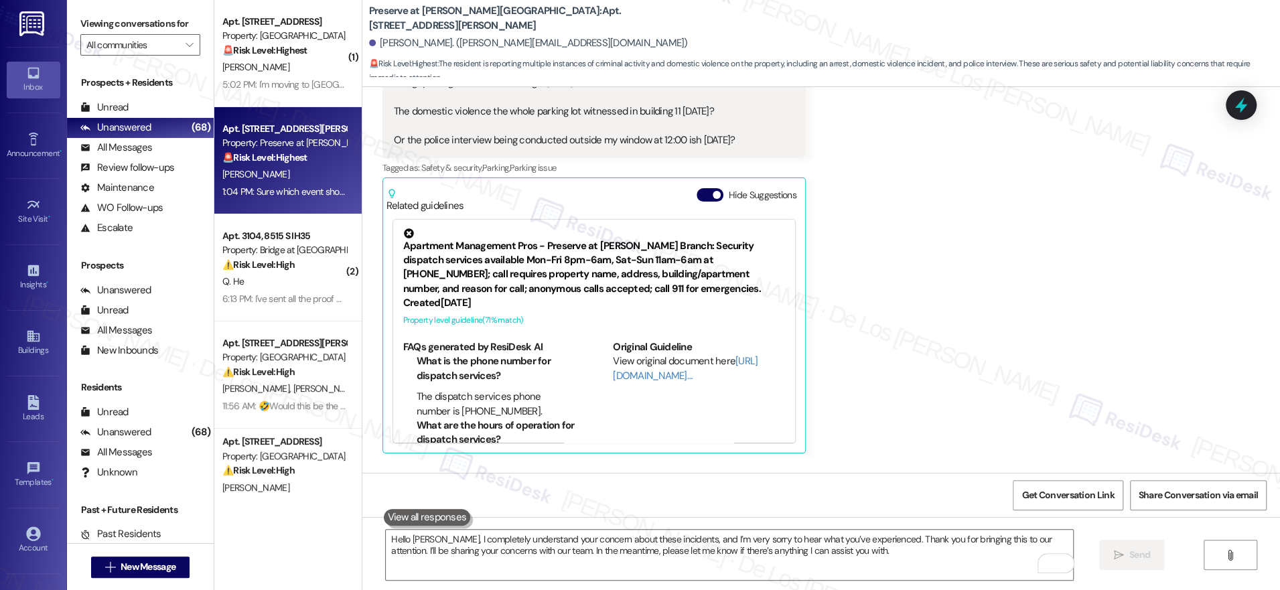
scroll to position [11217, 0]
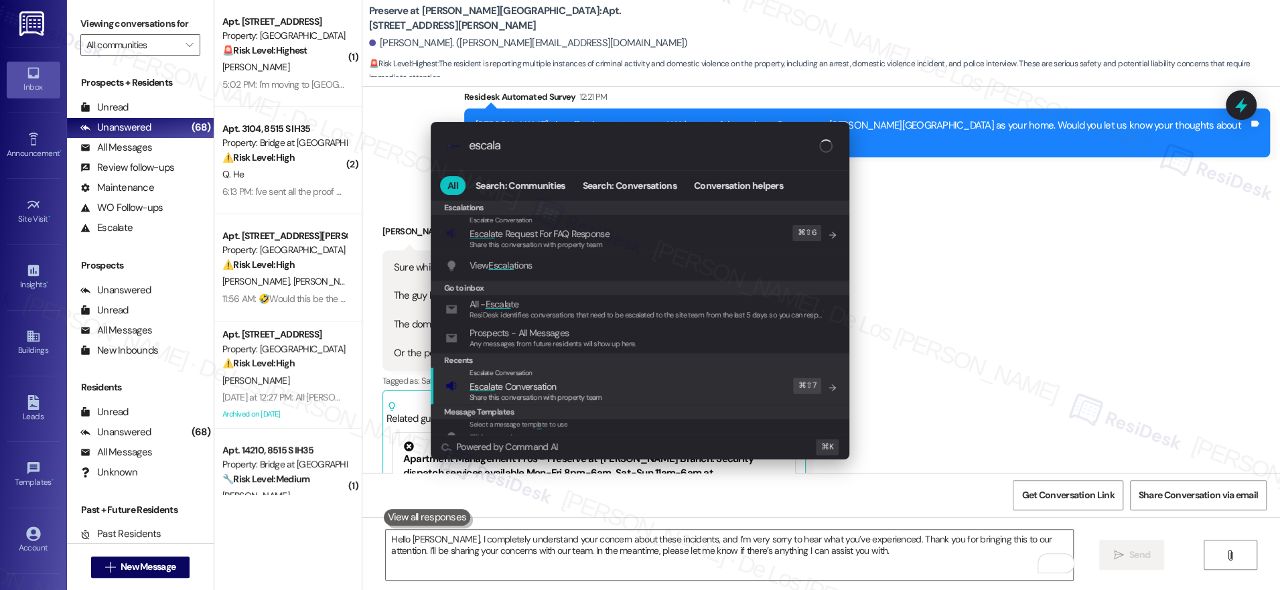
type input "escala"
click at [612, 389] on div "Escalate Conversation Escala te Conversation Share this conversation with prope…" at bounding box center [642, 386] width 392 height 36
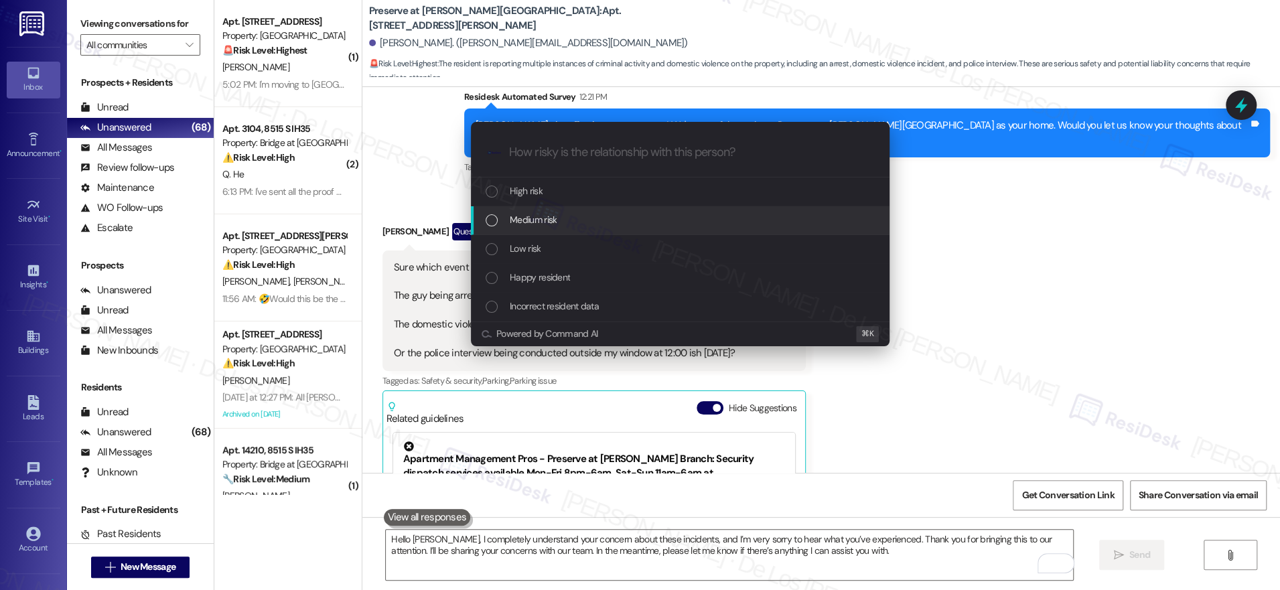
click at [576, 218] on div "Medium risk" at bounding box center [682, 219] width 392 height 15
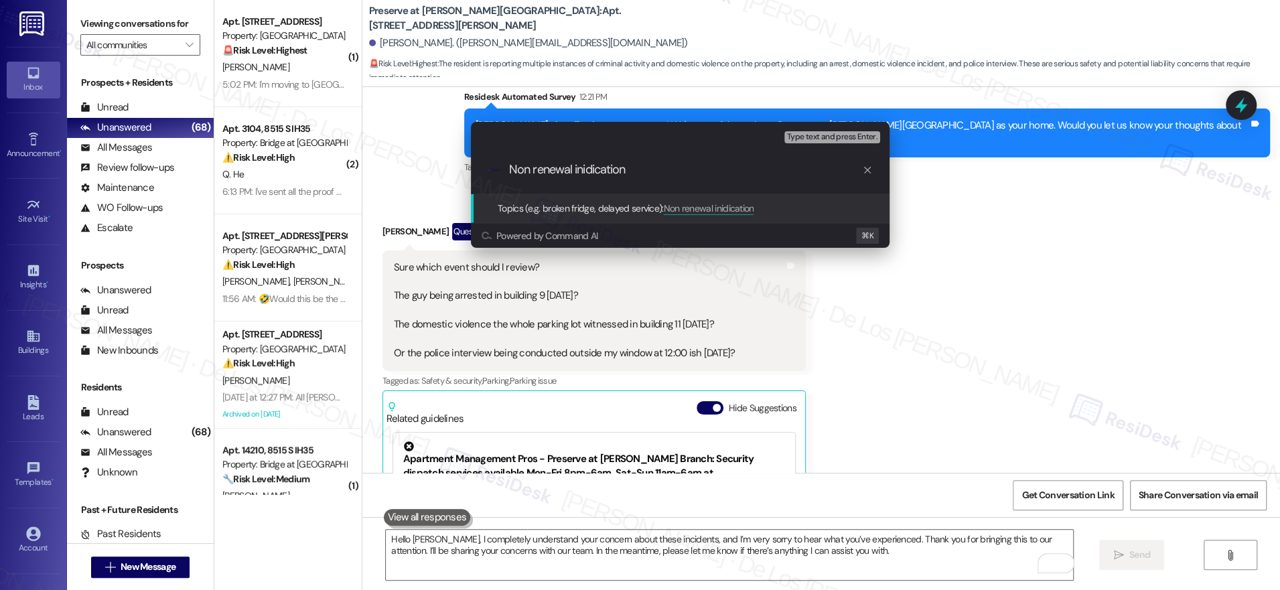
click at [649, 178] on div ".cls-1{fill:#0a055f;}.cls-2{fill:#0cc4c4;} resideskLogoBlueOrange Non renewal i…" at bounding box center [680, 170] width 419 height 48
click at [649, 169] on input "Non renewal inidication" at bounding box center [685, 170] width 353 height 14
click at [606, 163] on input "Non renewal inidication because of the incidents" at bounding box center [685, 170] width 353 height 14
type input "Non renewal indication because of the incidents"
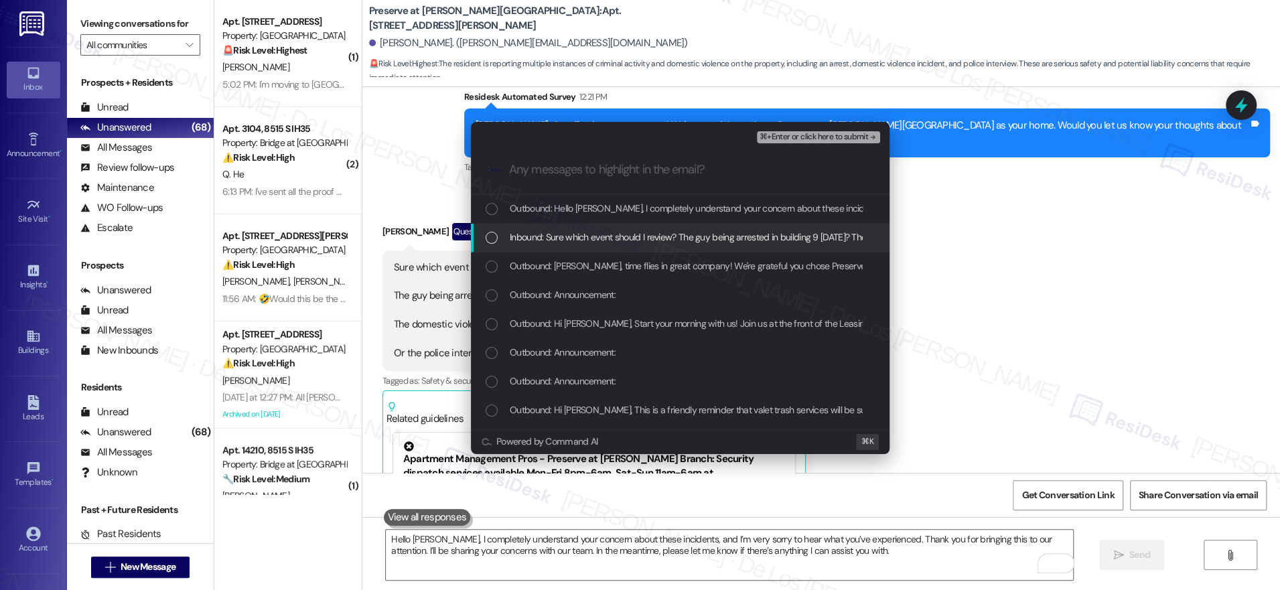
click at [667, 241] on span "Inbound: Sure which event should I review? The guy being arrested in building 9…" at bounding box center [984, 237] width 948 height 15
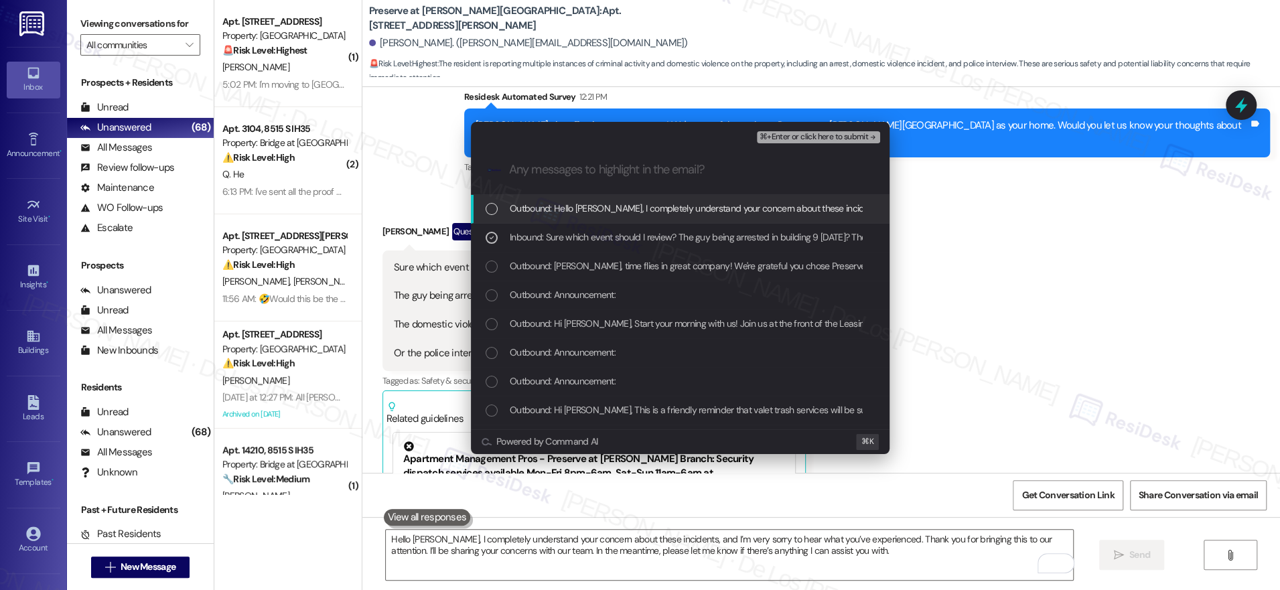
click at [833, 136] on span "⌘+Enter or click here to submit" at bounding box center [814, 137] width 109 height 9
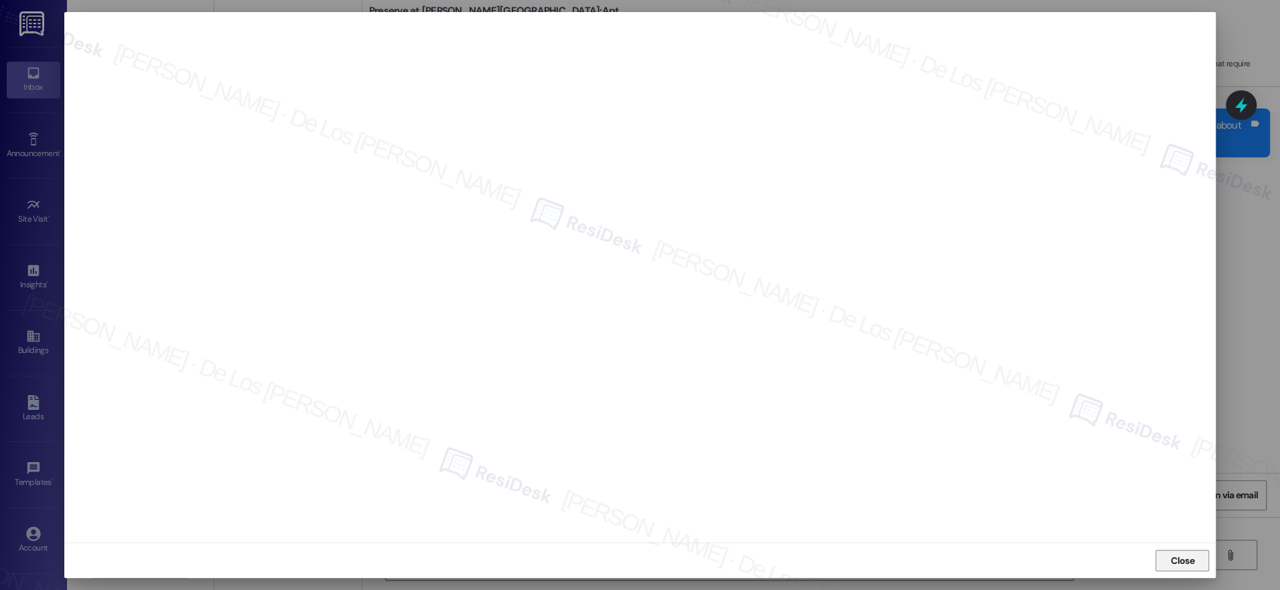
click at [1181, 555] on span "Close" at bounding box center [1182, 561] width 23 height 14
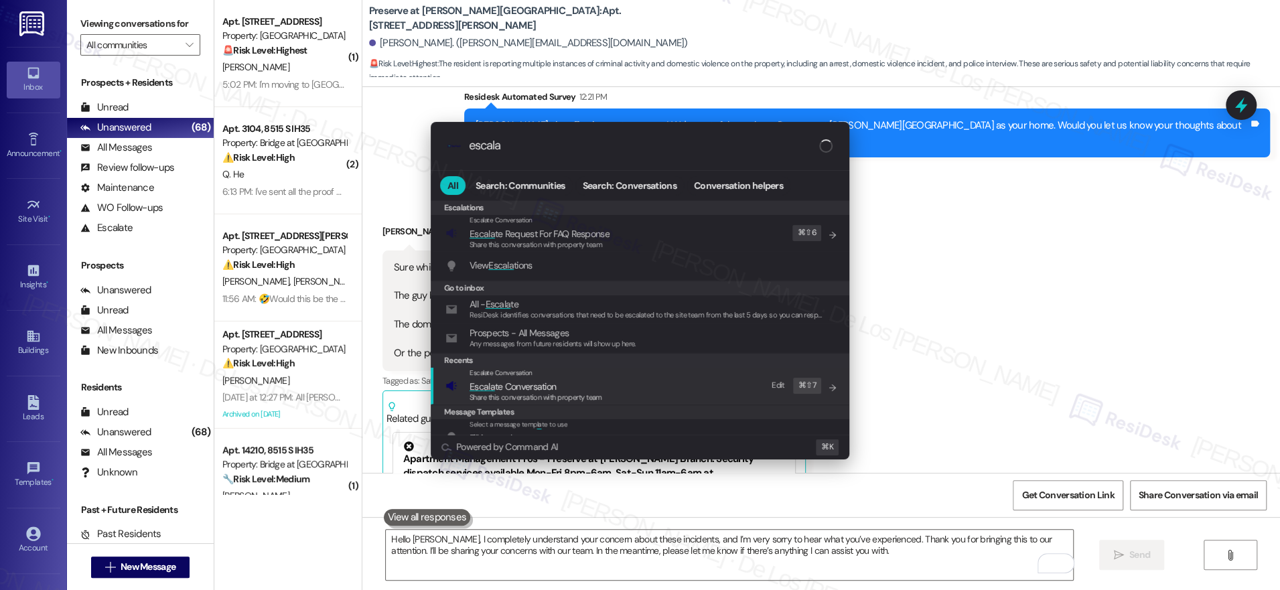
type input "escala"
click at [679, 377] on div "Escalate Conversation Escala te Conversation Share this conversation with prope…" at bounding box center [642, 386] width 392 height 36
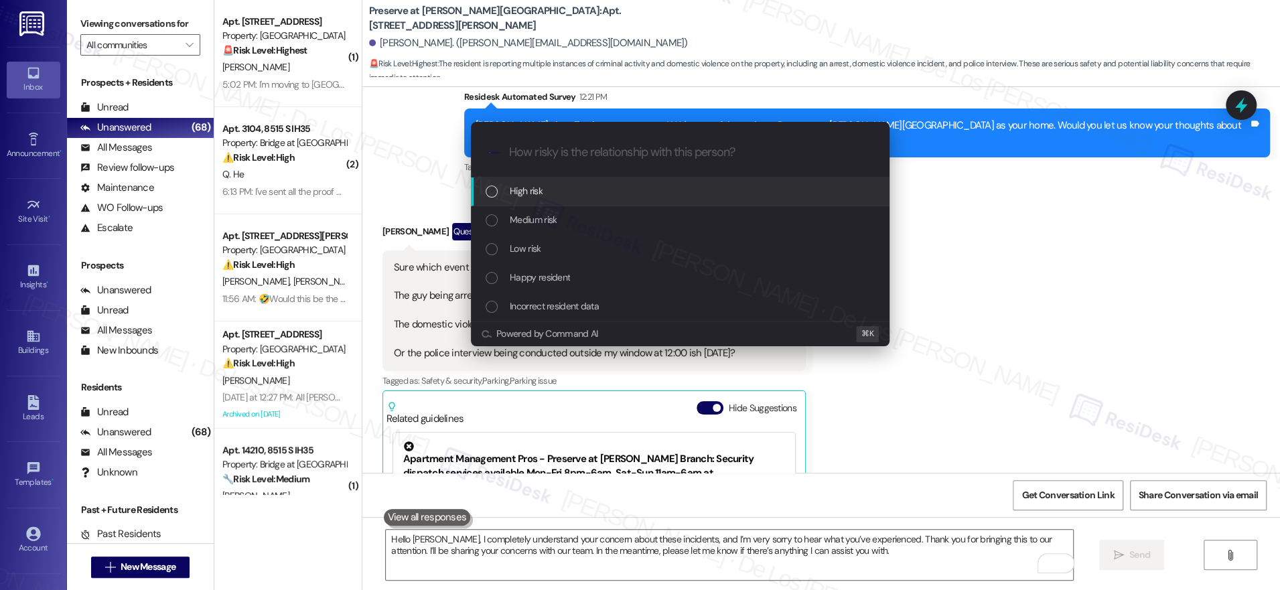
click at [616, 198] on div "High risk" at bounding box center [682, 191] width 392 height 15
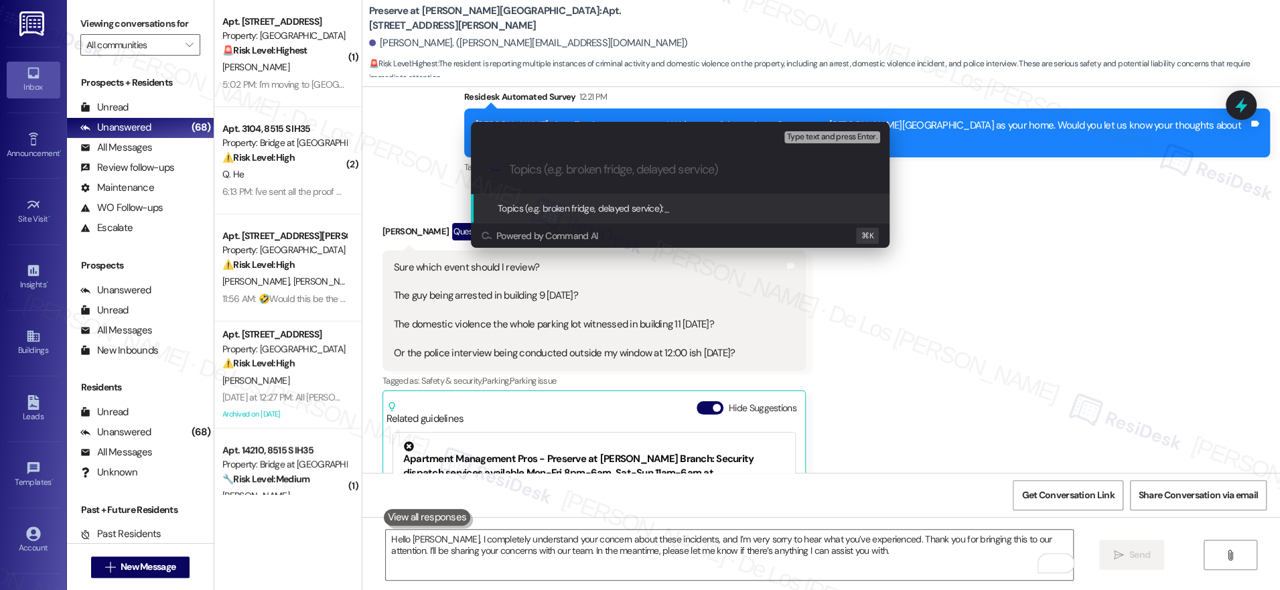
paste input "Non renewal indication because of the incidents"
drag, startPoint x: 629, startPoint y: 168, endPoint x: 801, endPoint y: 180, distance: 173.3
click at [801, 182] on div ".cls-1{fill:#0a055f;}.cls-2{fill:#0cc4c4;} resideskLogoBlueOrange Non renewal i…" at bounding box center [680, 170] width 419 height 48
type input "Non renewal indication"
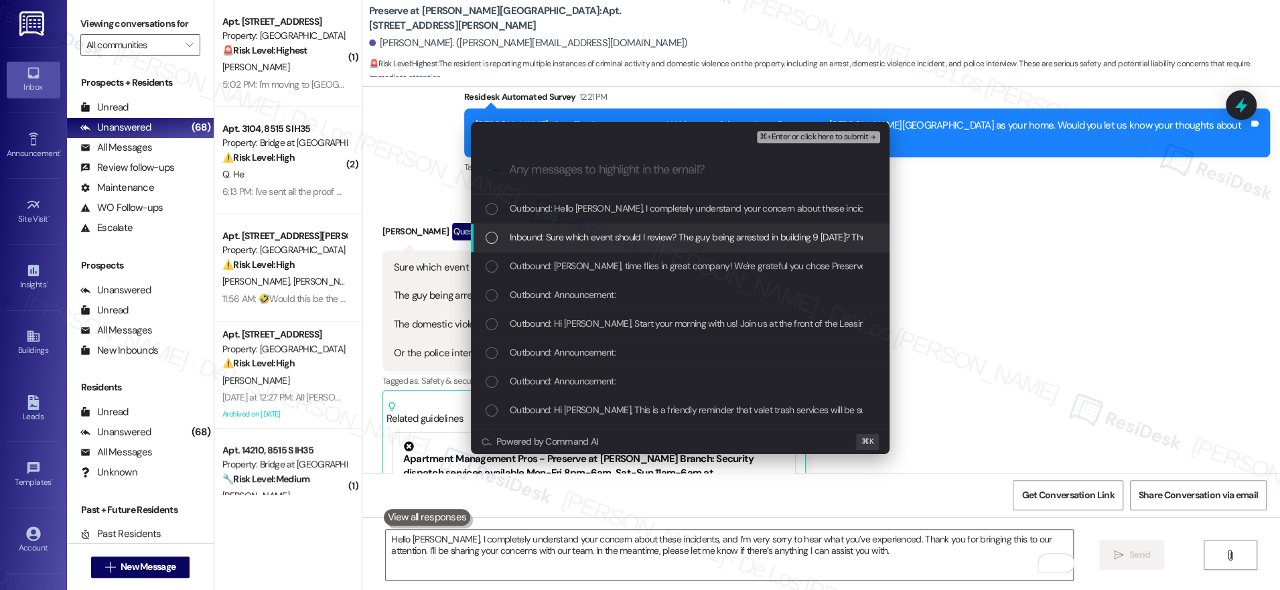
click at [746, 228] on div "Inbound: Sure which event should I review? The guy being arrested in building 9…" at bounding box center [680, 238] width 419 height 29
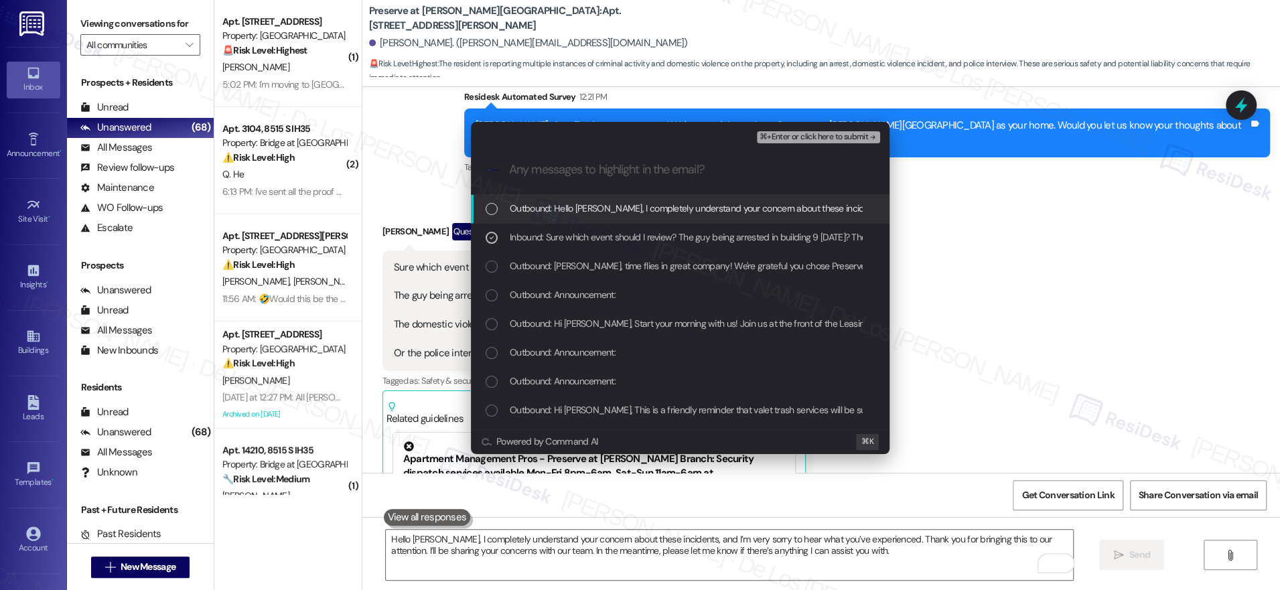
click at [817, 133] on span "⌘+Enter or click here to submit" at bounding box center [814, 137] width 109 height 9
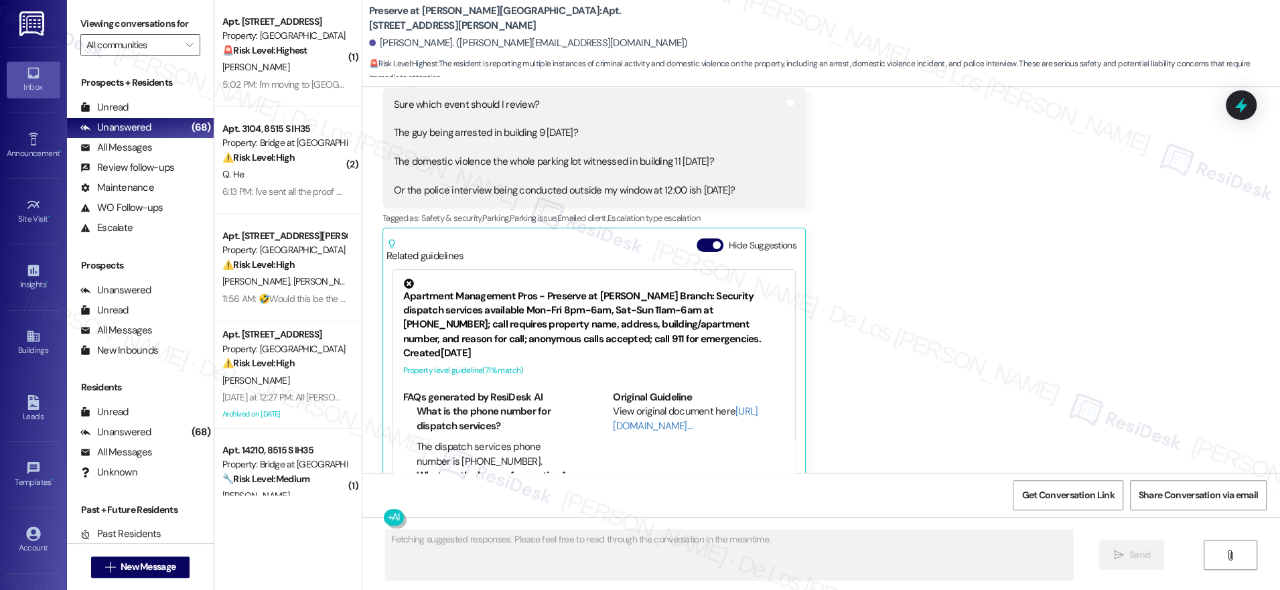
scroll to position [11189, 0]
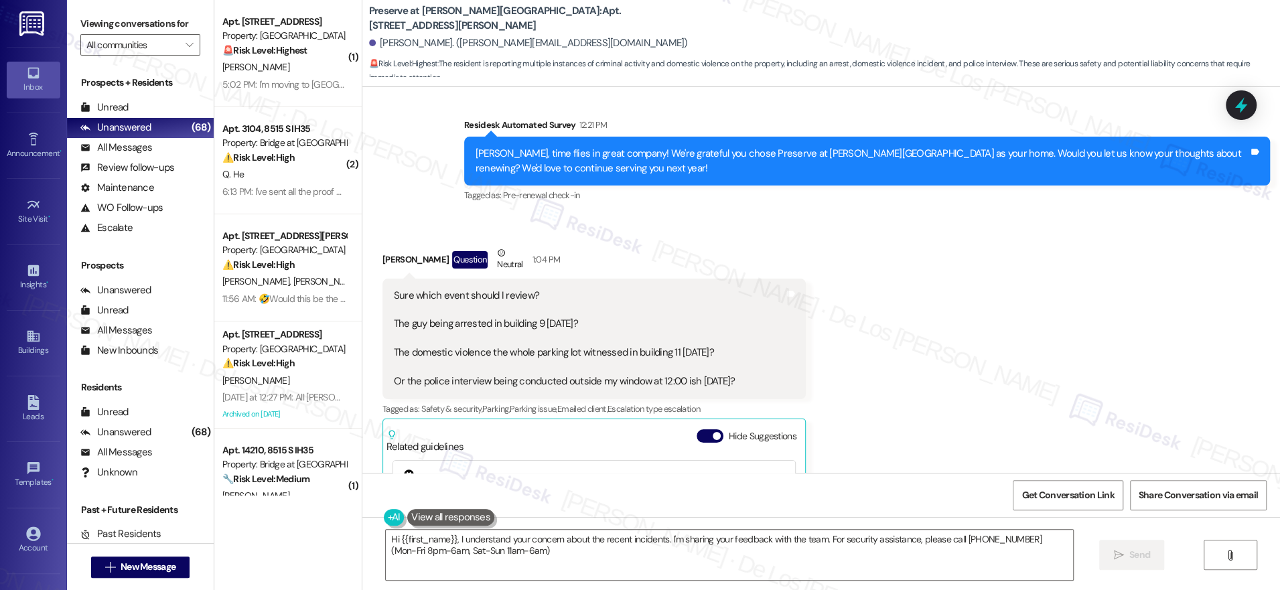
type textarea "Hi {{first_name}}, I understand your concern about the recent incidents. I'm sh…"
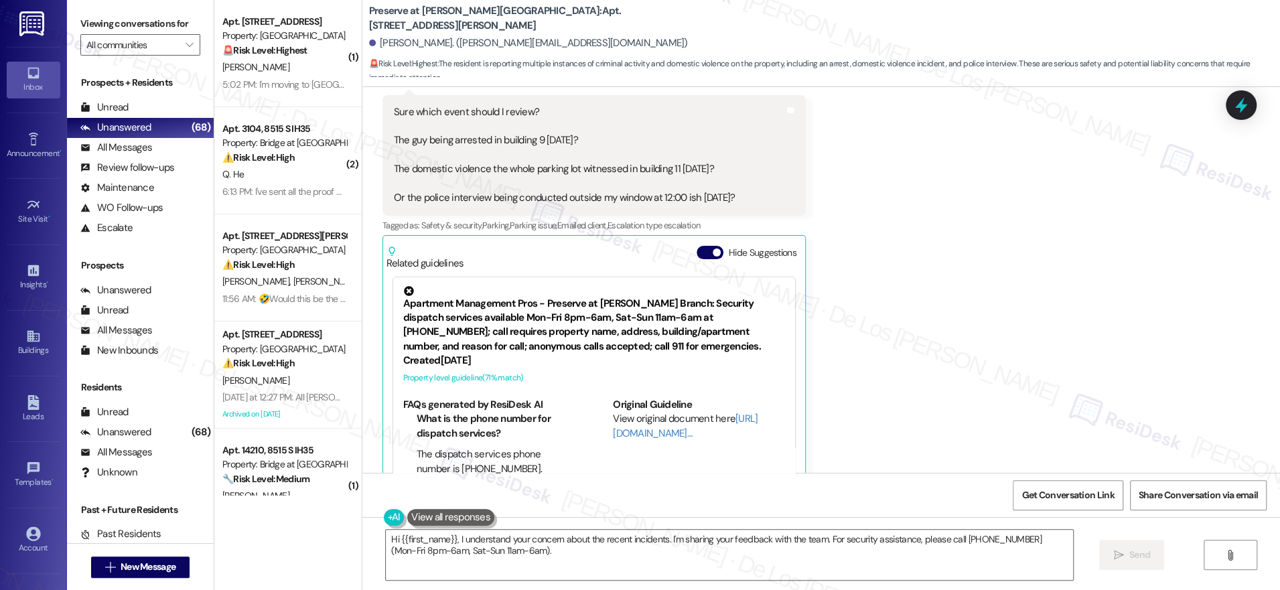
scroll to position [11528, 0]
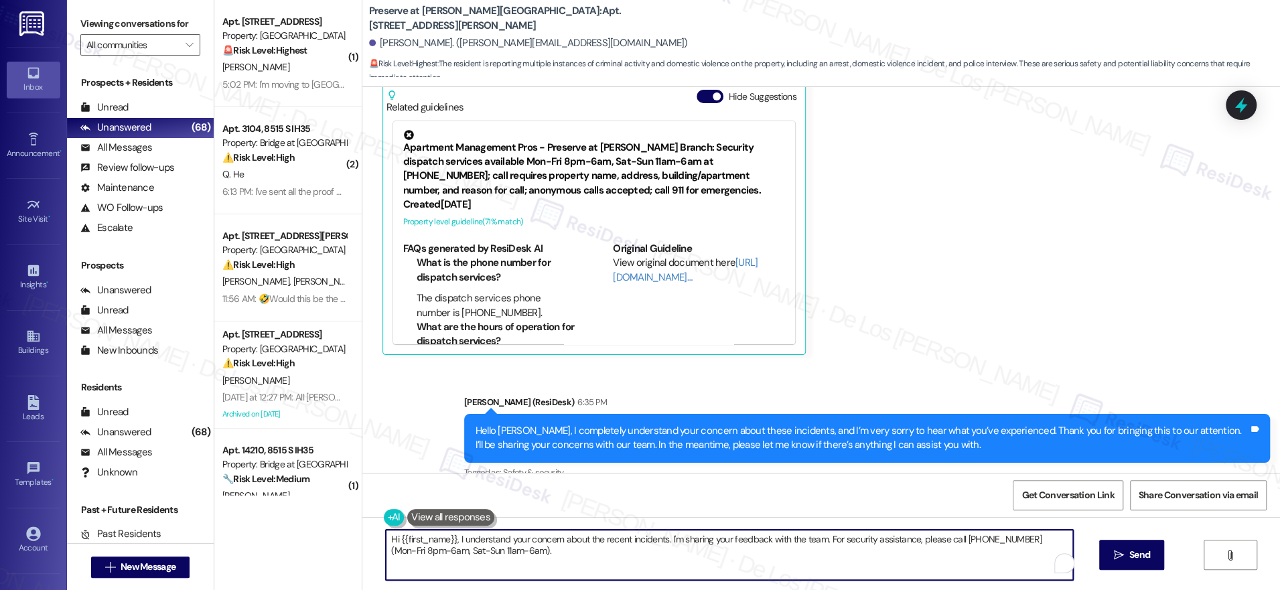
click at [658, 568] on textarea "Hi {{first_name}}, I understand your concern about the recent incidents. I'm sh…" at bounding box center [729, 555] width 687 height 50
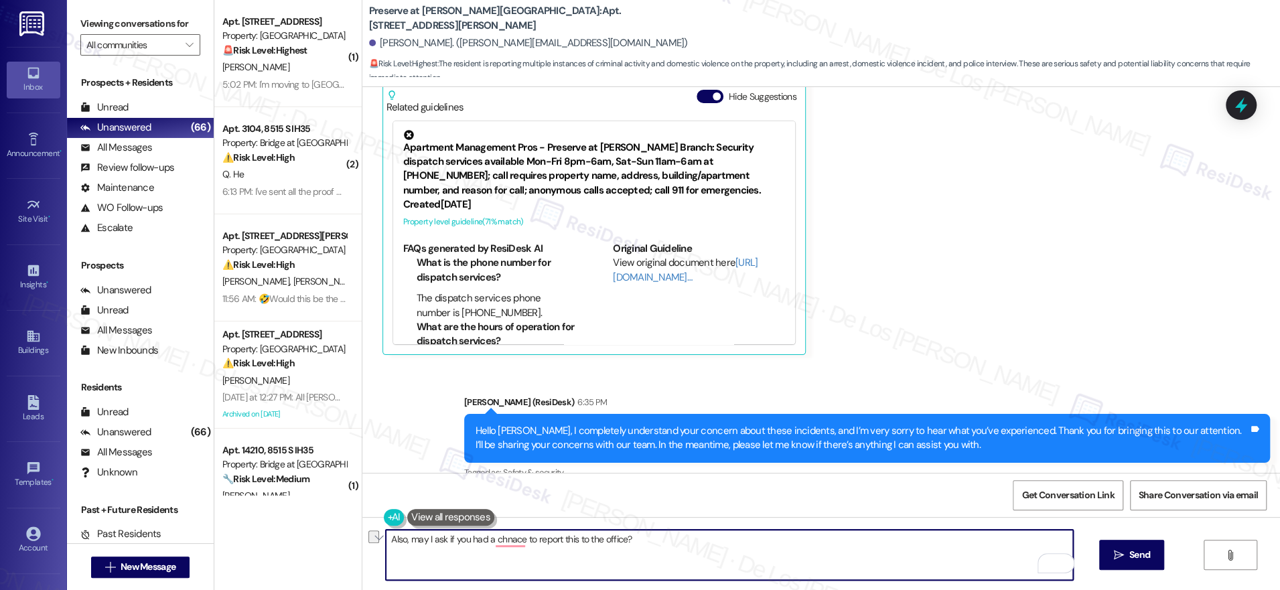
click at [685, 545] on textarea "Also, may I ask if you had a chnace to report this to the office?" at bounding box center [729, 555] width 687 height 50
click at [567, 540] on textarea "Also, may I ask if you had a chance to report this to the office?" at bounding box center [729, 555] width 687 height 50
paste textarea ""Also, may I ask if you’ve had a chance to report these incidents to the office…"
click at [386, 541] on textarea ""Also, may I ask if you’ve had a chance to report these incidents to the office…" at bounding box center [729, 555] width 687 height 50
click at [704, 541] on textarea "Also, may I ask if you’ve had a chance to report these incidents to the office?"" at bounding box center [729, 555] width 687 height 50
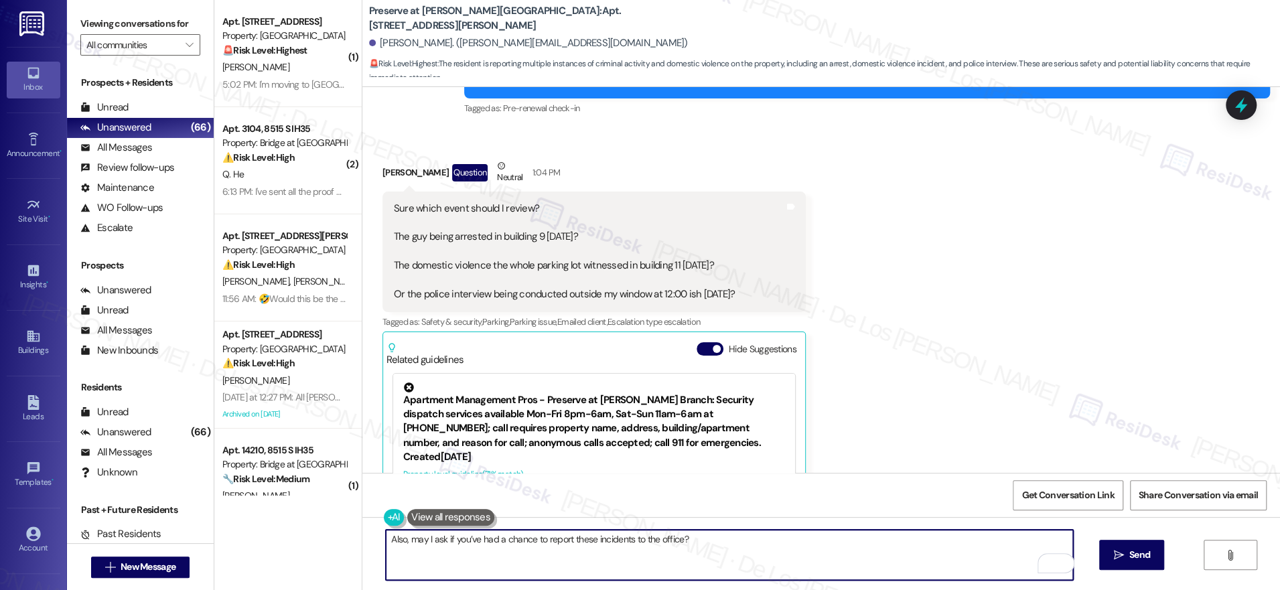
scroll to position [11259, 0]
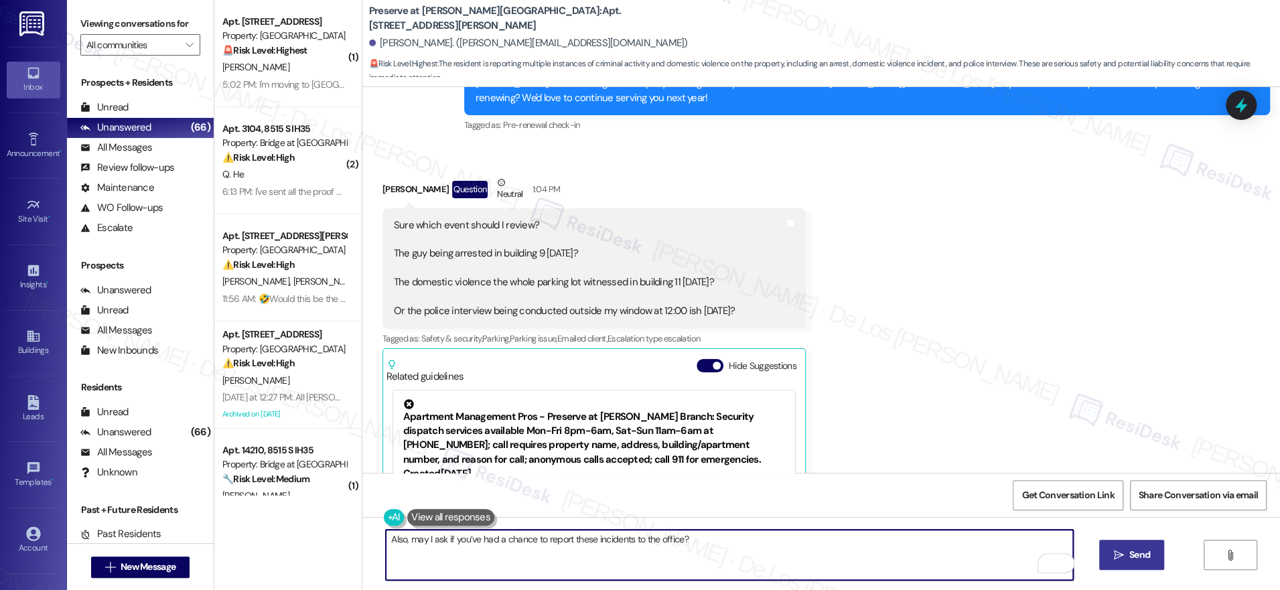
type textarea "Also, may I ask if you’ve had a chance to report these incidents to the office?"
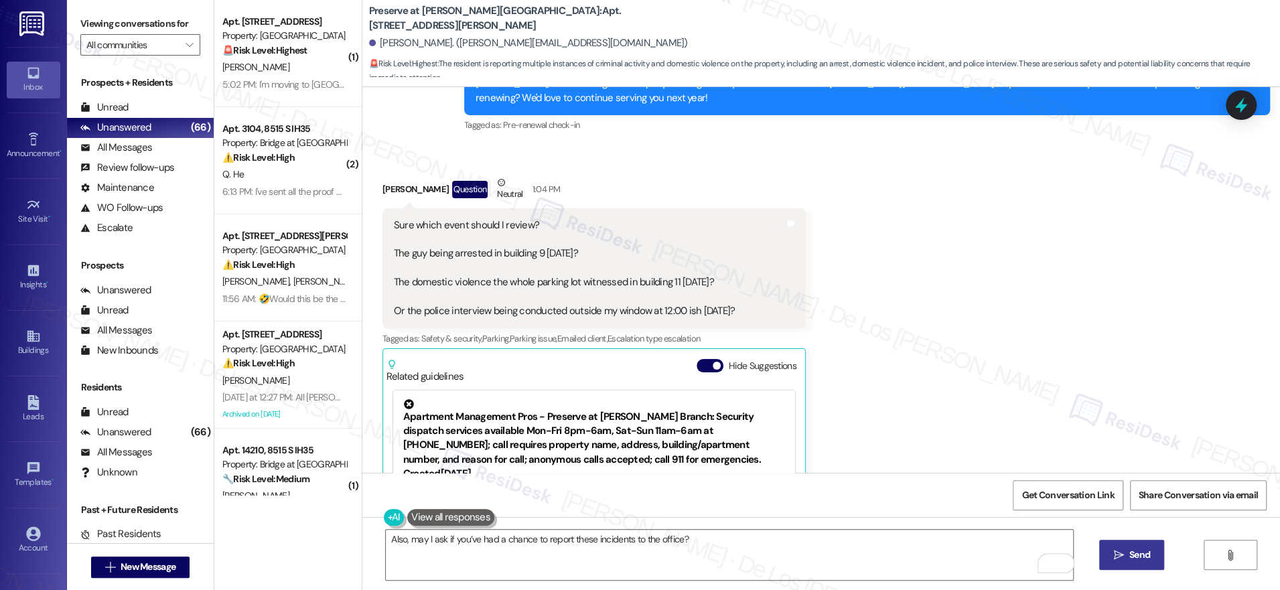
click at [1132, 567] on button " Send" at bounding box center [1132, 555] width 65 height 30
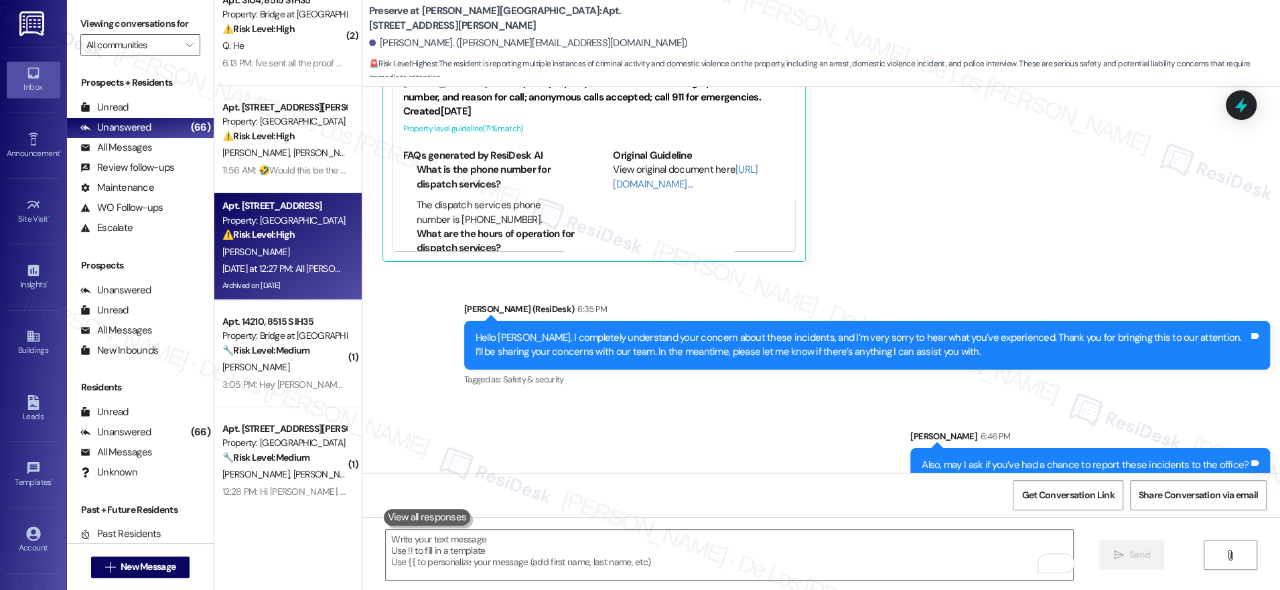
scroll to position [128, 0]
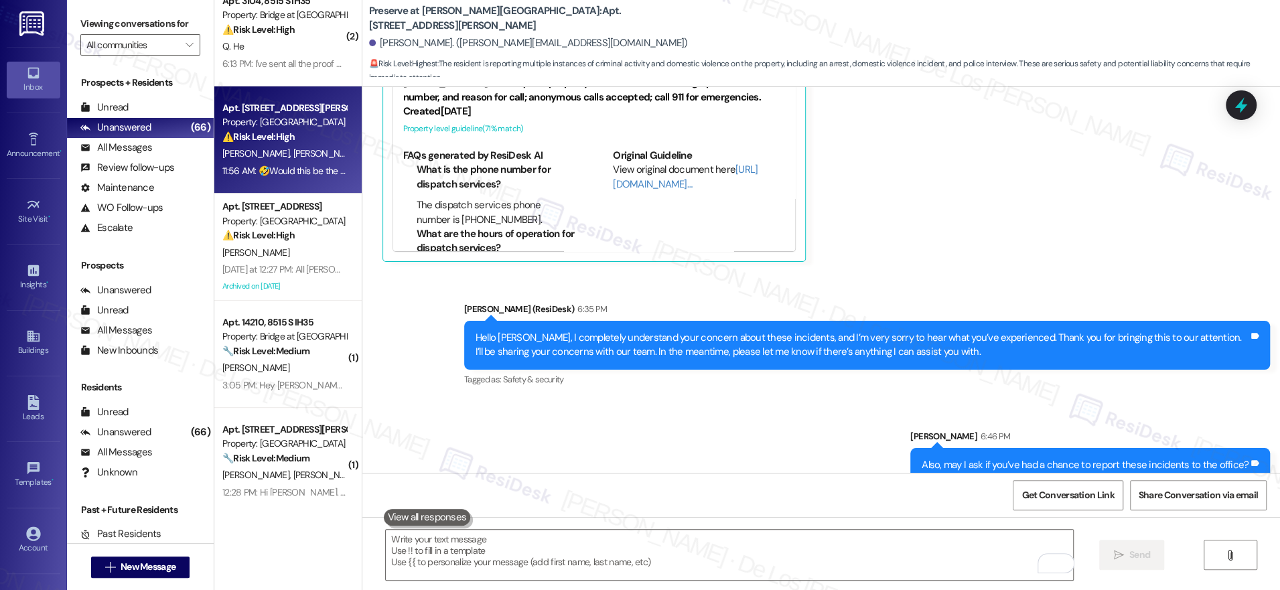
click at [299, 157] on div "[PERSON_NAME] [PERSON_NAME]" at bounding box center [284, 153] width 127 height 17
type textarea "Fetching suggested responses. Please feel free to read through the conversation…"
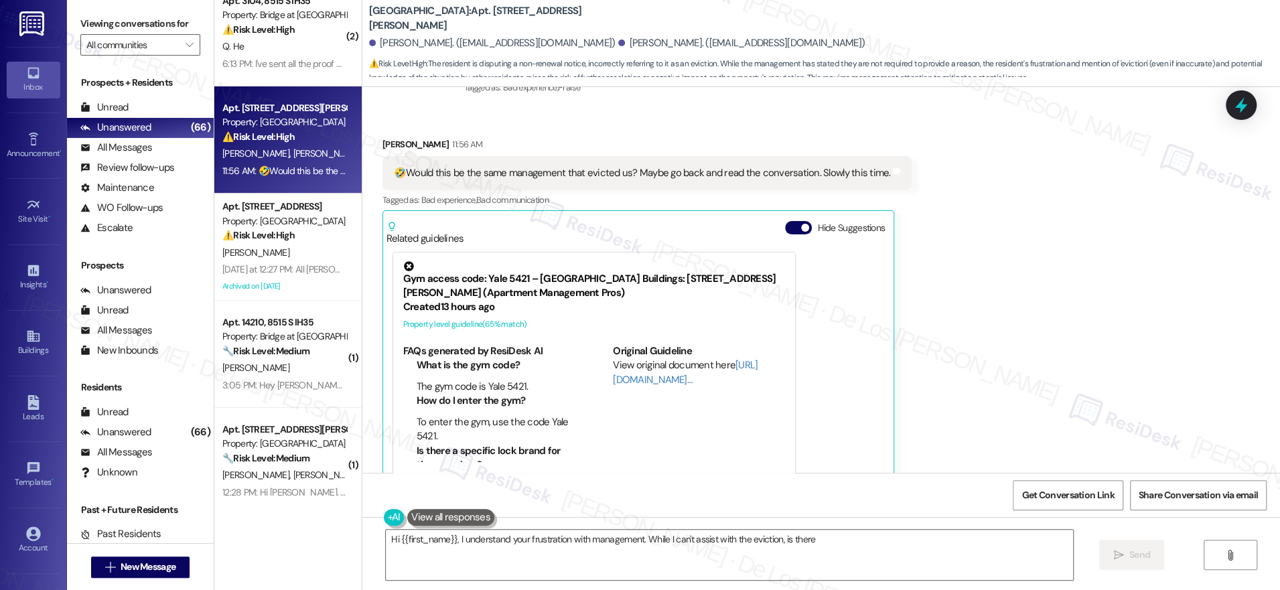
scroll to position [2805, 0]
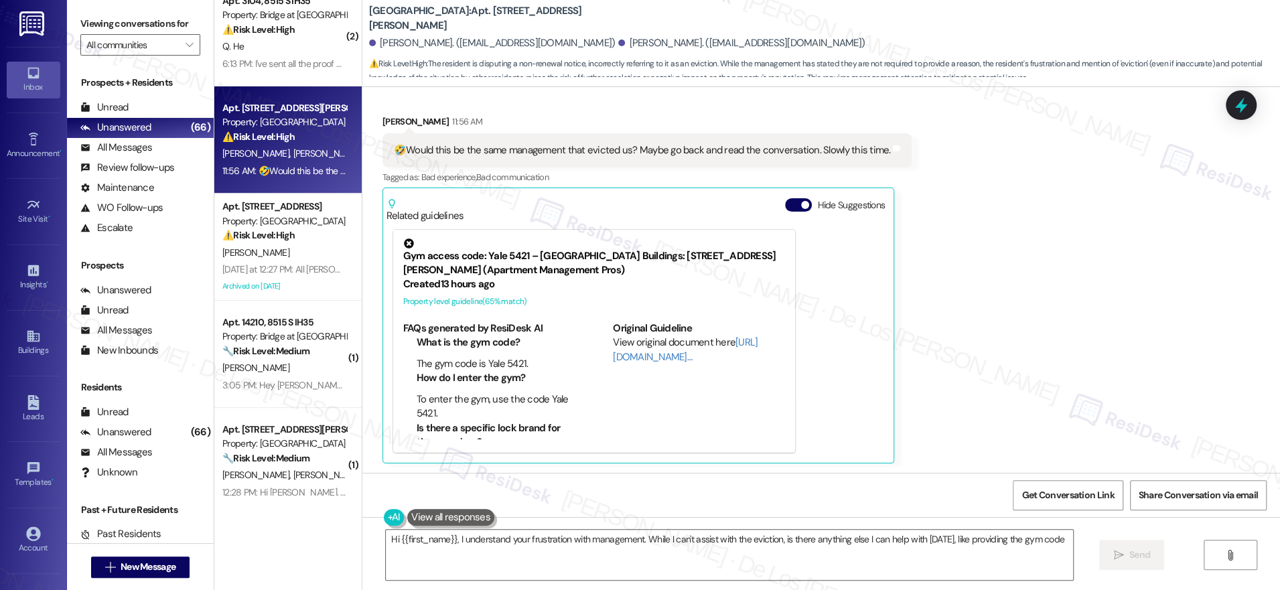
type textarea "Hi {{first_name}}, I understand your frustration with management. While I can't…"
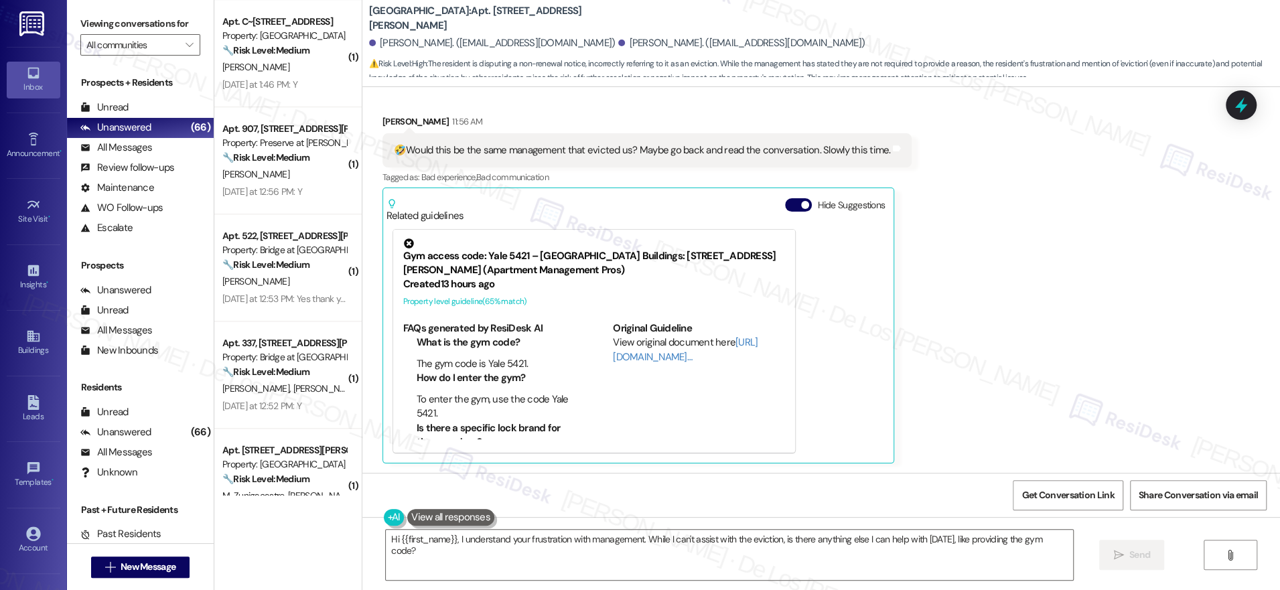
scroll to position [1049, 0]
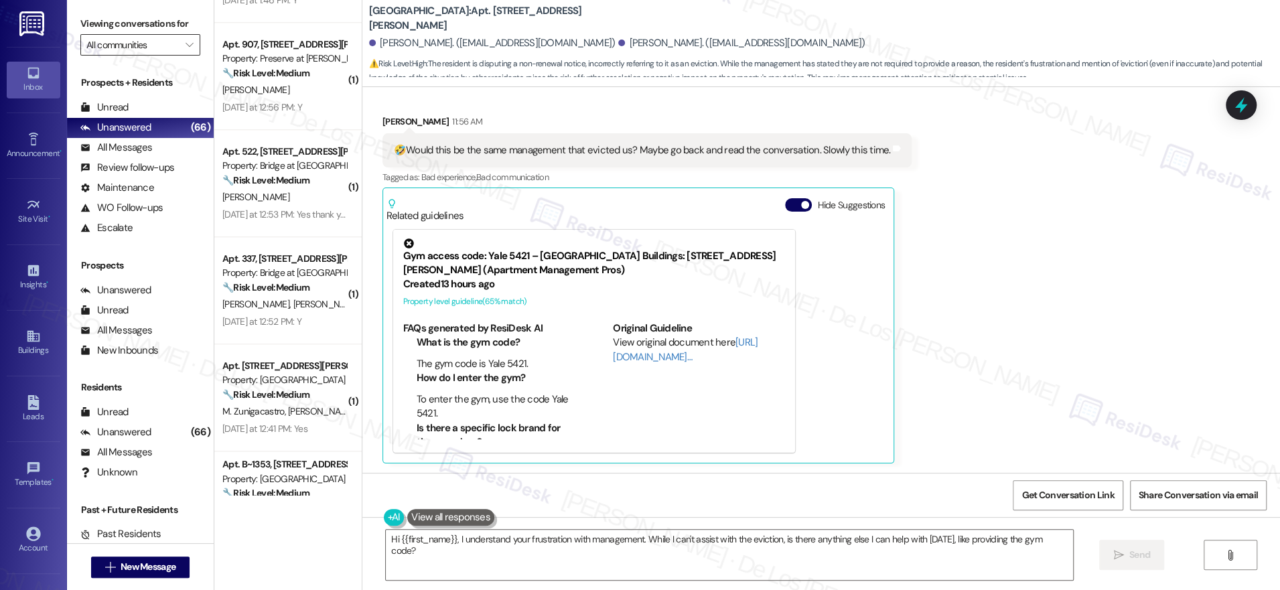
drag, startPoint x: 146, startPoint y: 24, endPoint x: 146, endPoint y: 36, distance: 11.4
click at [147, 26] on label "Viewing conversations for" at bounding box center [140, 23] width 120 height 21
click at [142, 50] on input "All communities" at bounding box center [132, 44] width 92 height 21
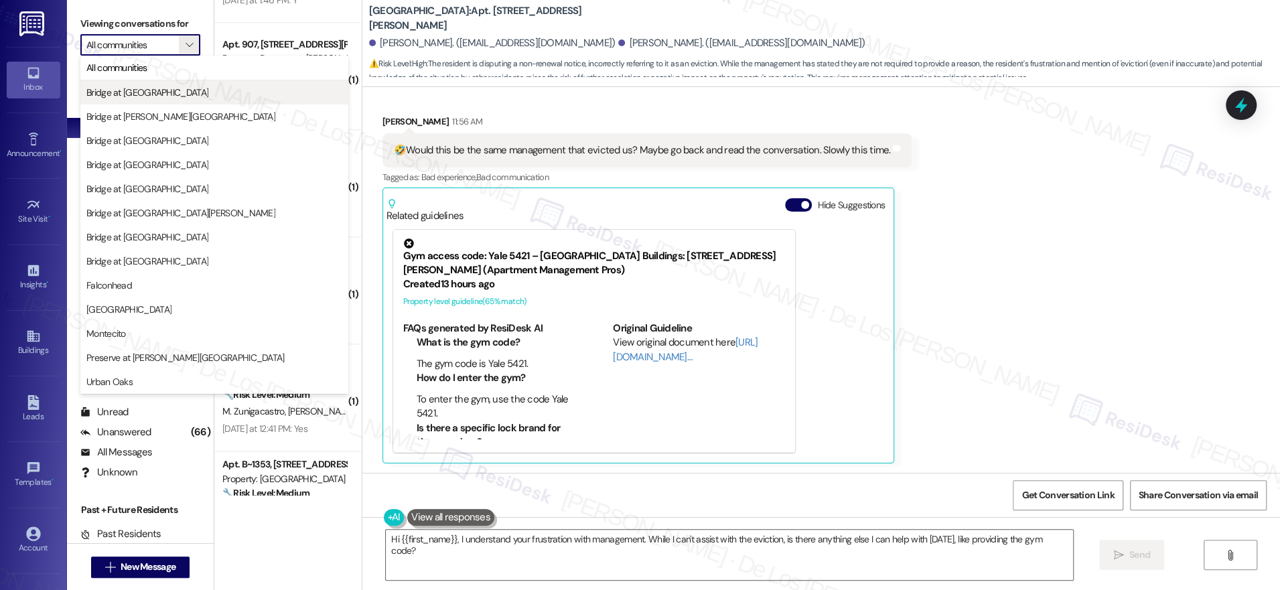
click at [166, 88] on span "Bridge at [GEOGRAPHIC_DATA]" at bounding box center [147, 92] width 122 height 13
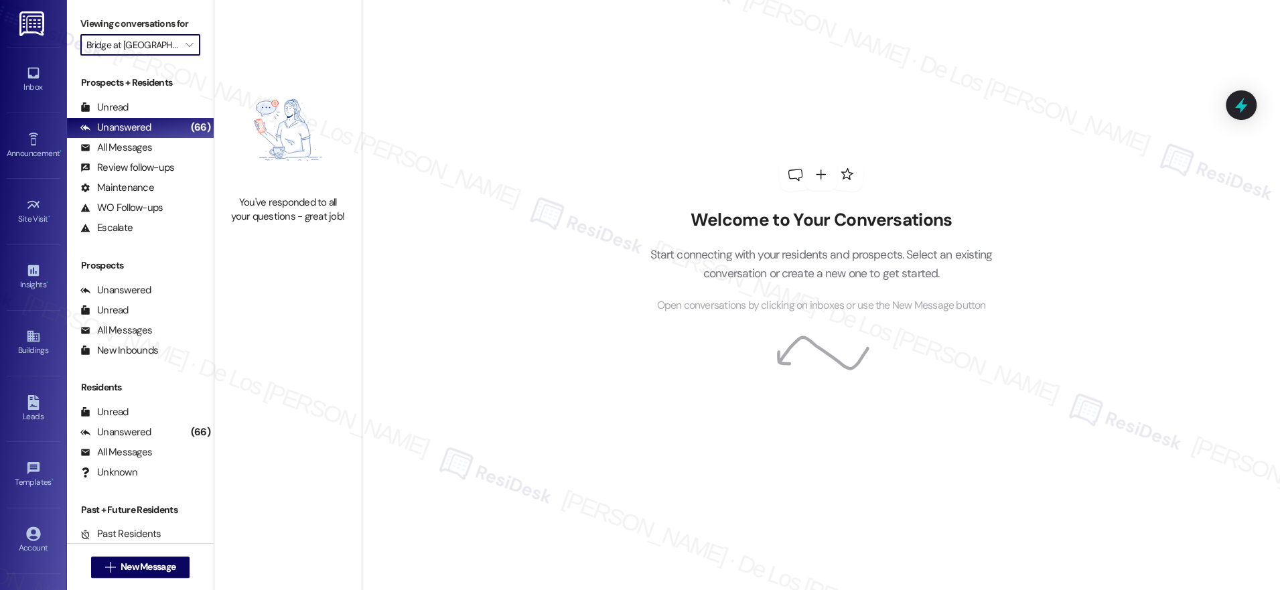
click at [141, 44] on input "Bridge at [GEOGRAPHIC_DATA]" at bounding box center [132, 44] width 92 height 21
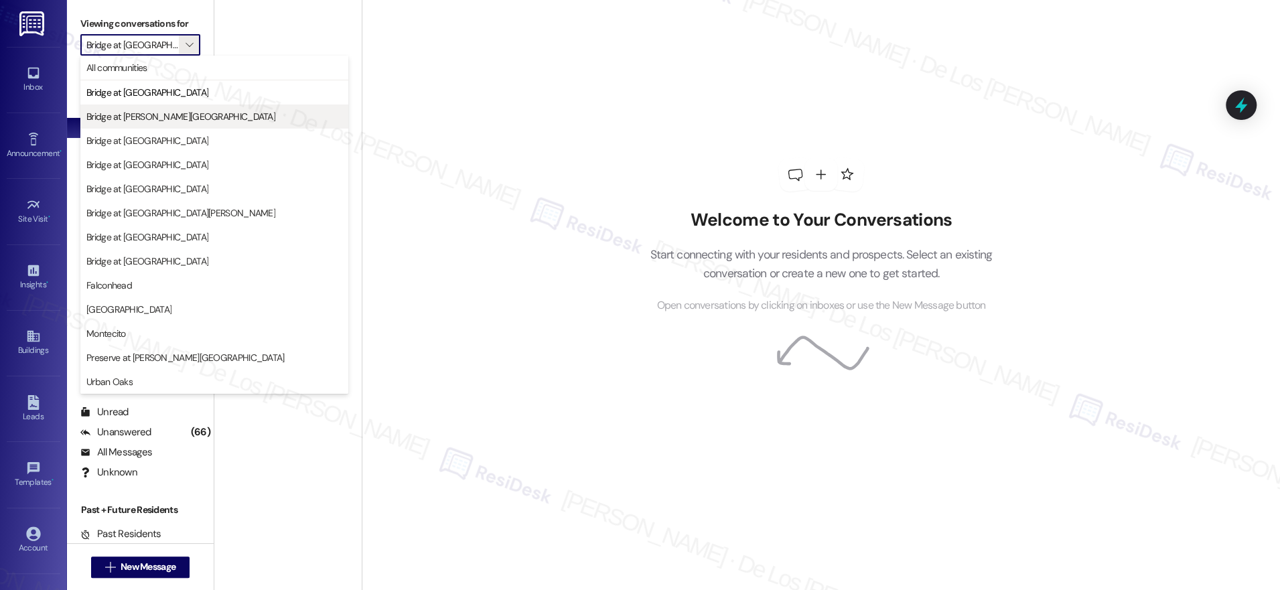
click at [157, 111] on span "Bridge at [PERSON_NAME][GEOGRAPHIC_DATA]" at bounding box center [180, 116] width 189 height 13
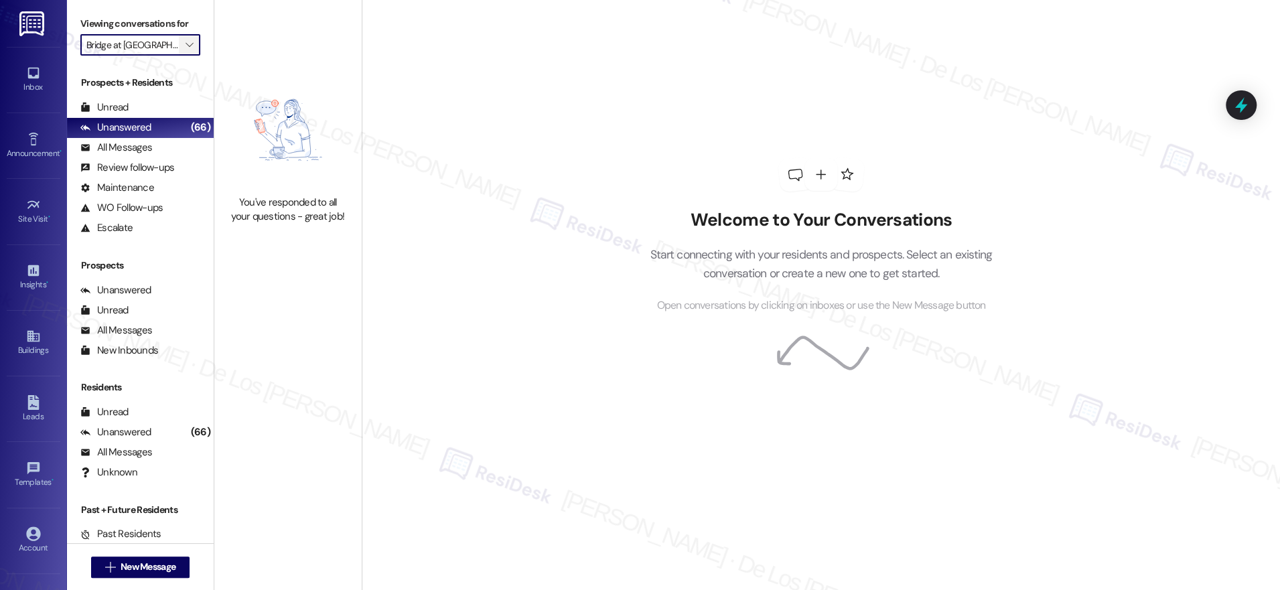
click at [186, 40] on icon "" at bounding box center [189, 45] width 7 height 11
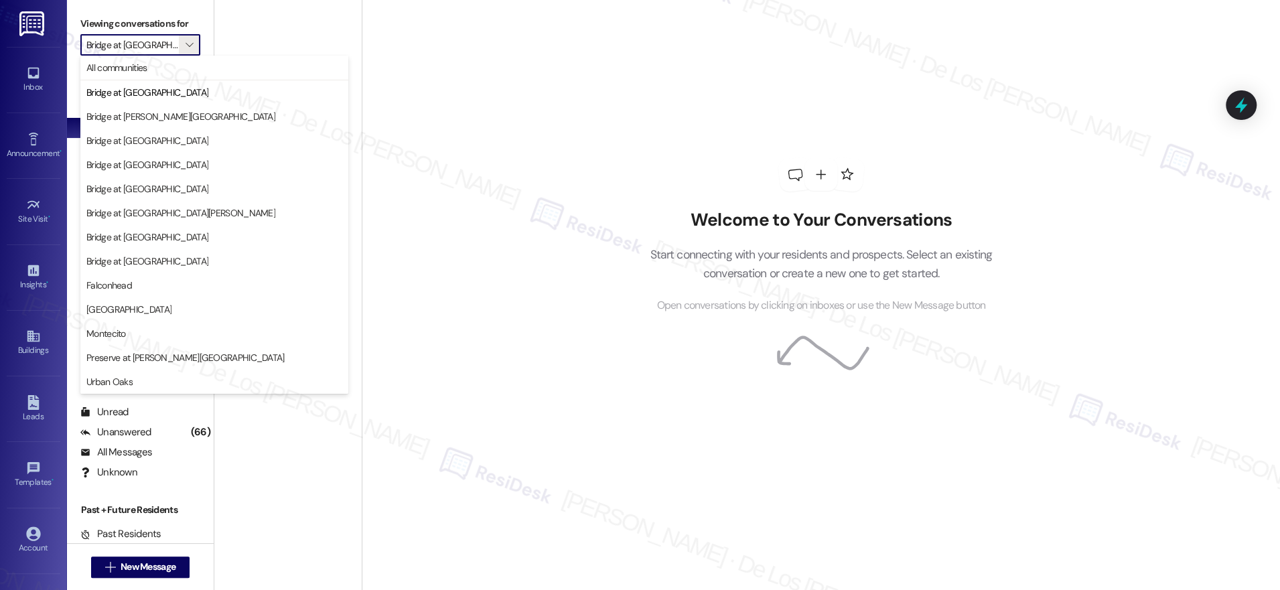
click at [187, 137] on span "Bridge at [GEOGRAPHIC_DATA]" at bounding box center [147, 140] width 122 height 13
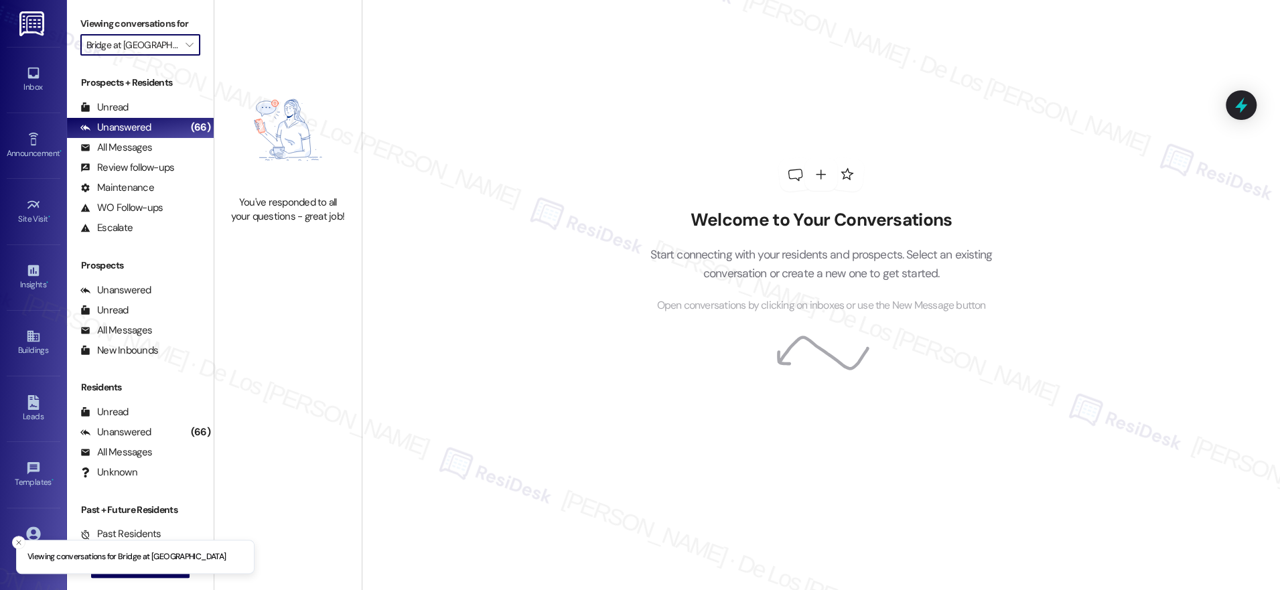
click at [159, 48] on input "Bridge at [GEOGRAPHIC_DATA]" at bounding box center [132, 44] width 92 height 21
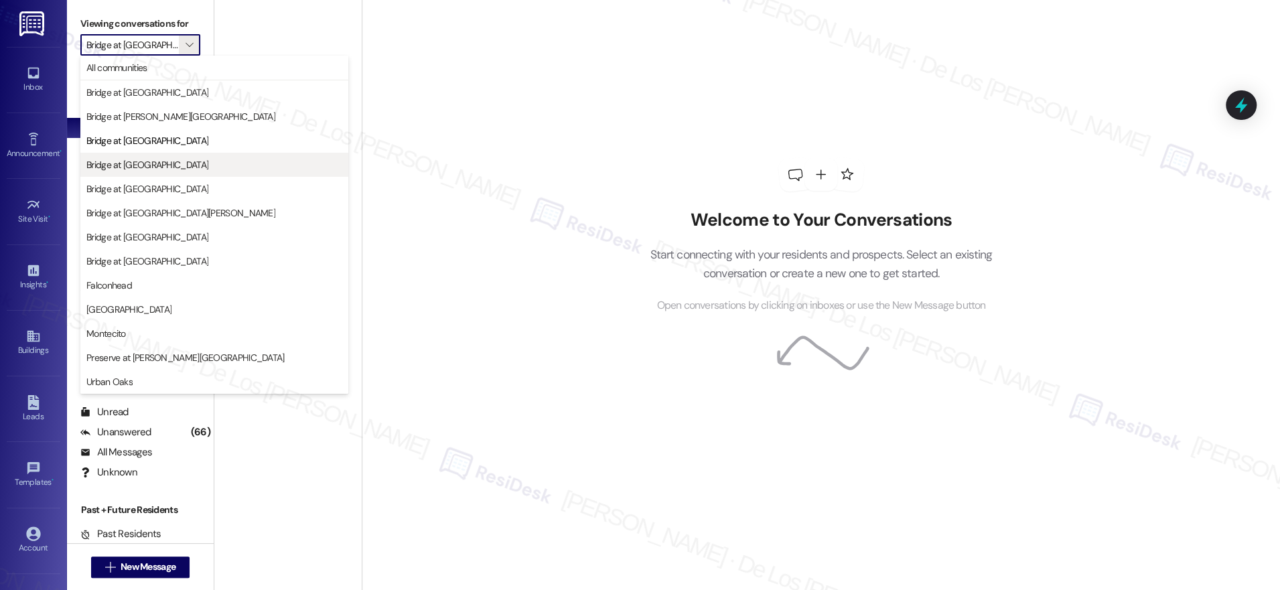
click at [194, 160] on span "Bridge at [GEOGRAPHIC_DATA]" at bounding box center [214, 164] width 256 height 13
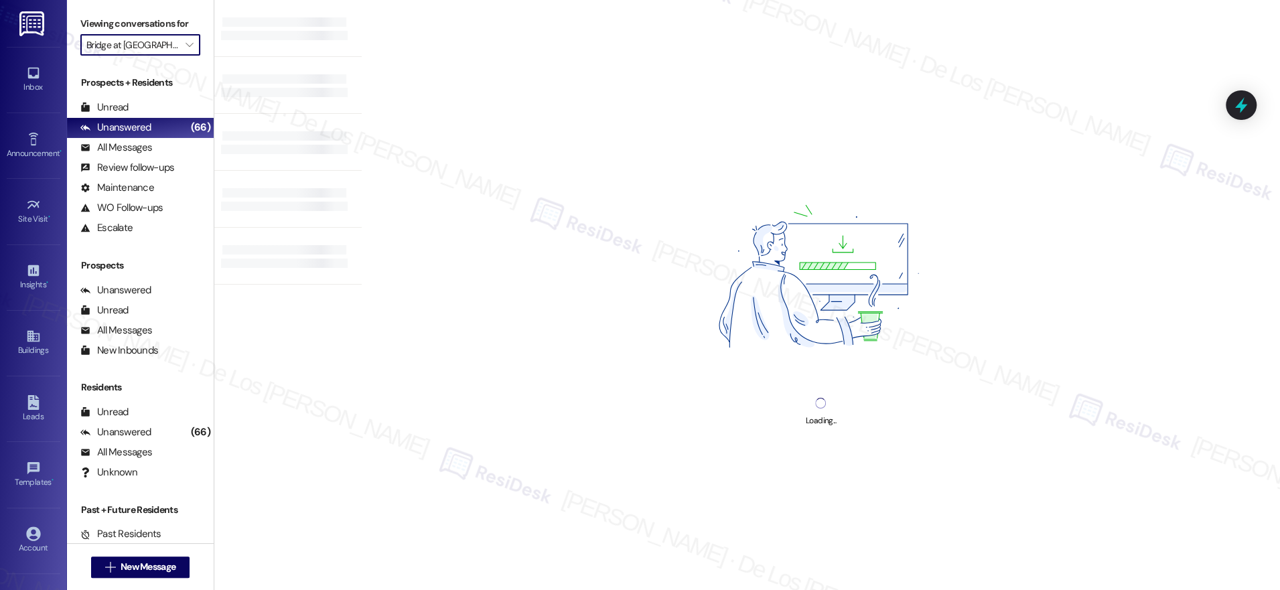
type input "Bridge at [GEOGRAPHIC_DATA]"
